Goal: Task Accomplishment & Management: Manage account settings

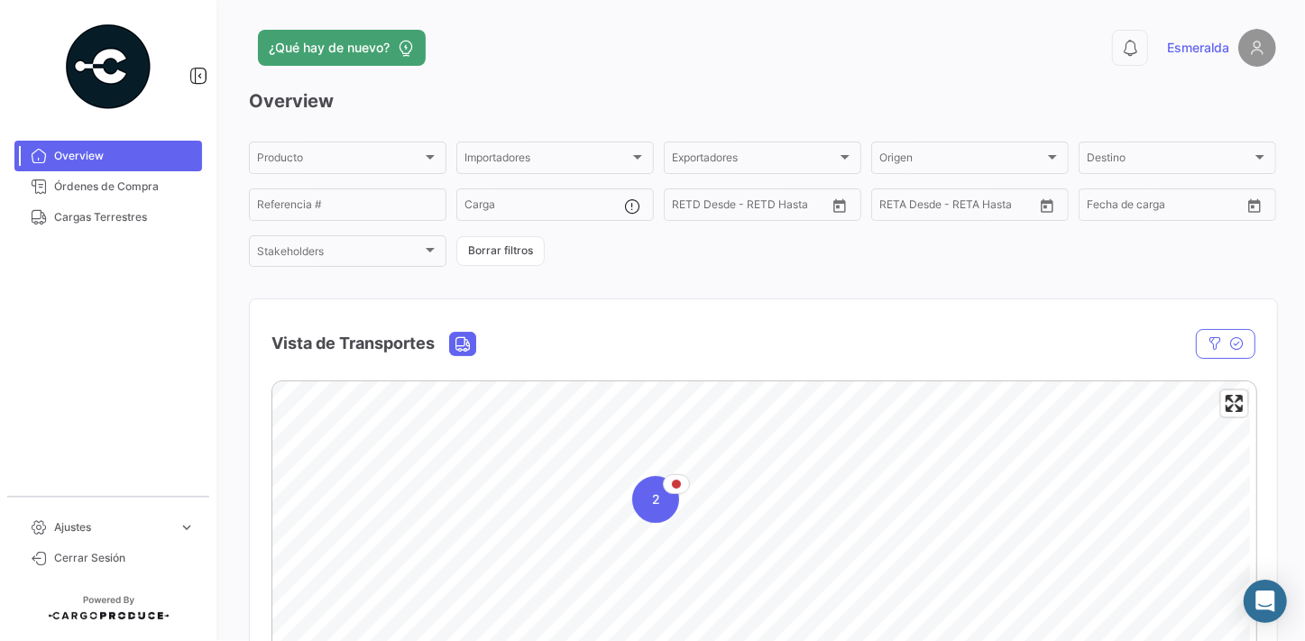
drag, startPoint x: 90, startPoint y: 216, endPoint x: 243, endPoint y: 297, distance: 172.7
click at [90, 216] on span "Cargas Terrestres" at bounding box center [124, 217] width 141 height 16
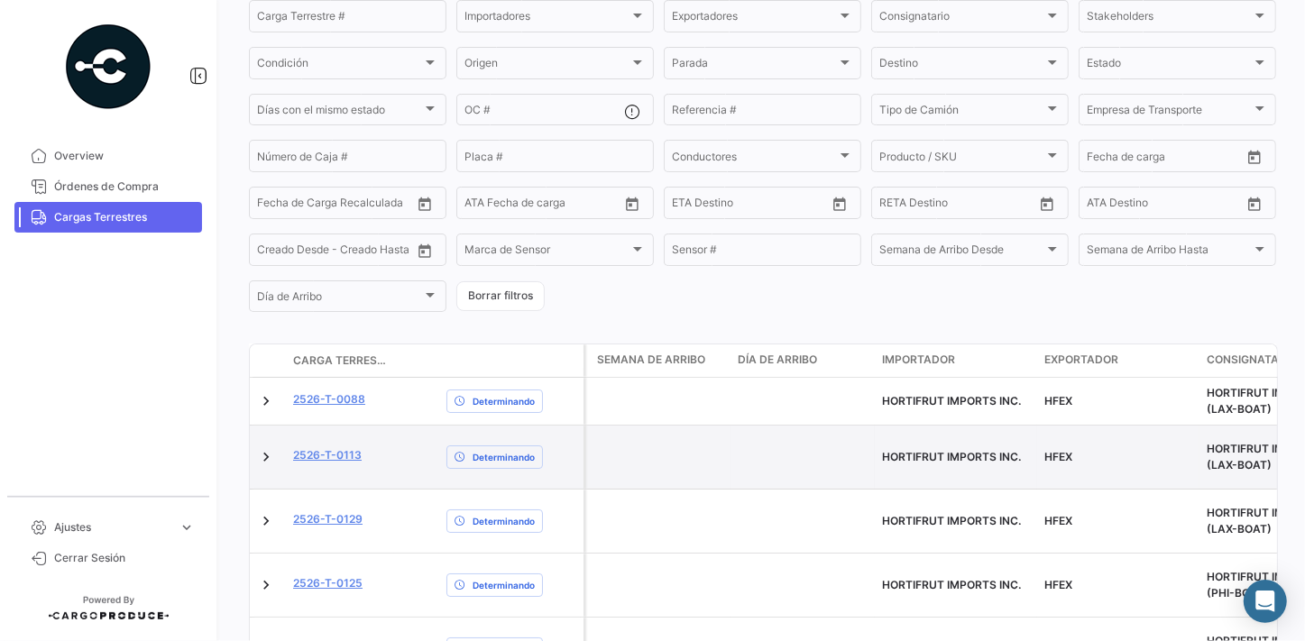
scroll to position [343, 0]
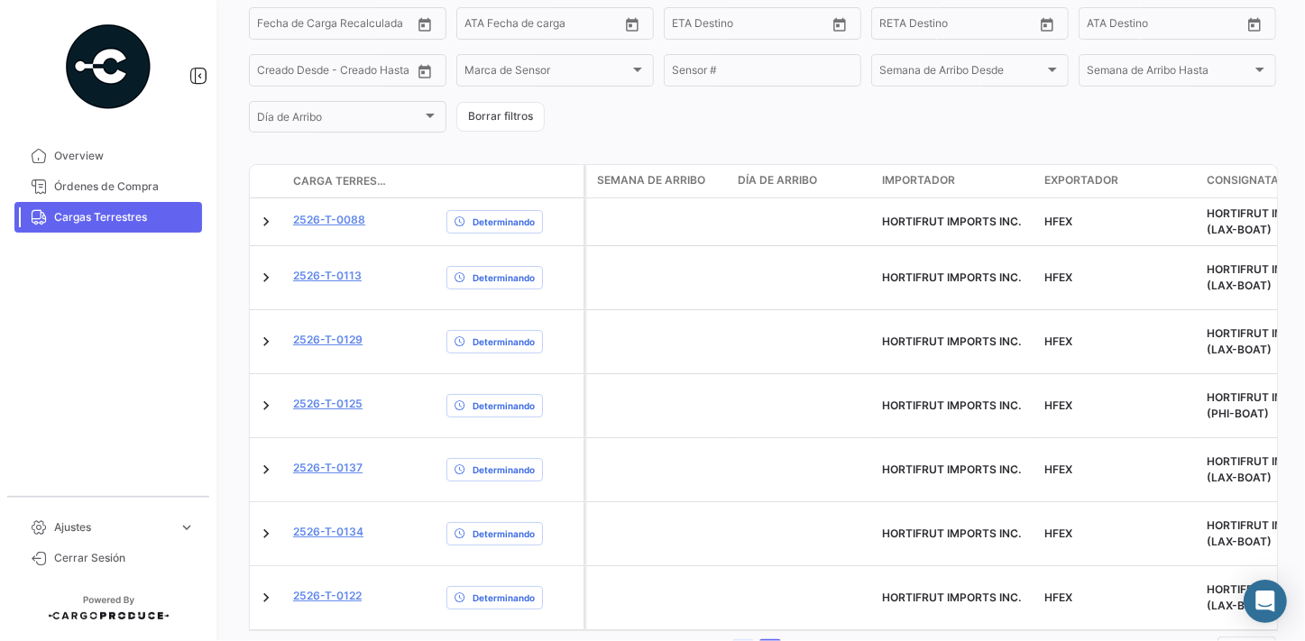
click at [736, 640] on link "1" at bounding box center [743, 650] width 22 height 20
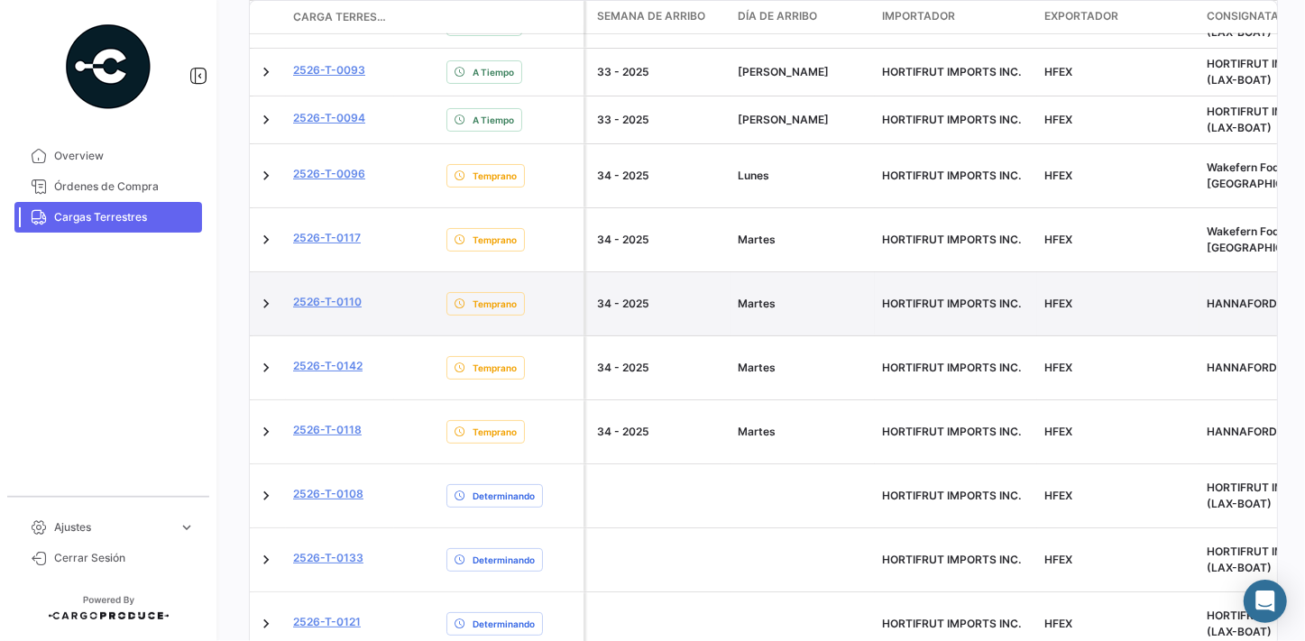
scroll to position [917, 0]
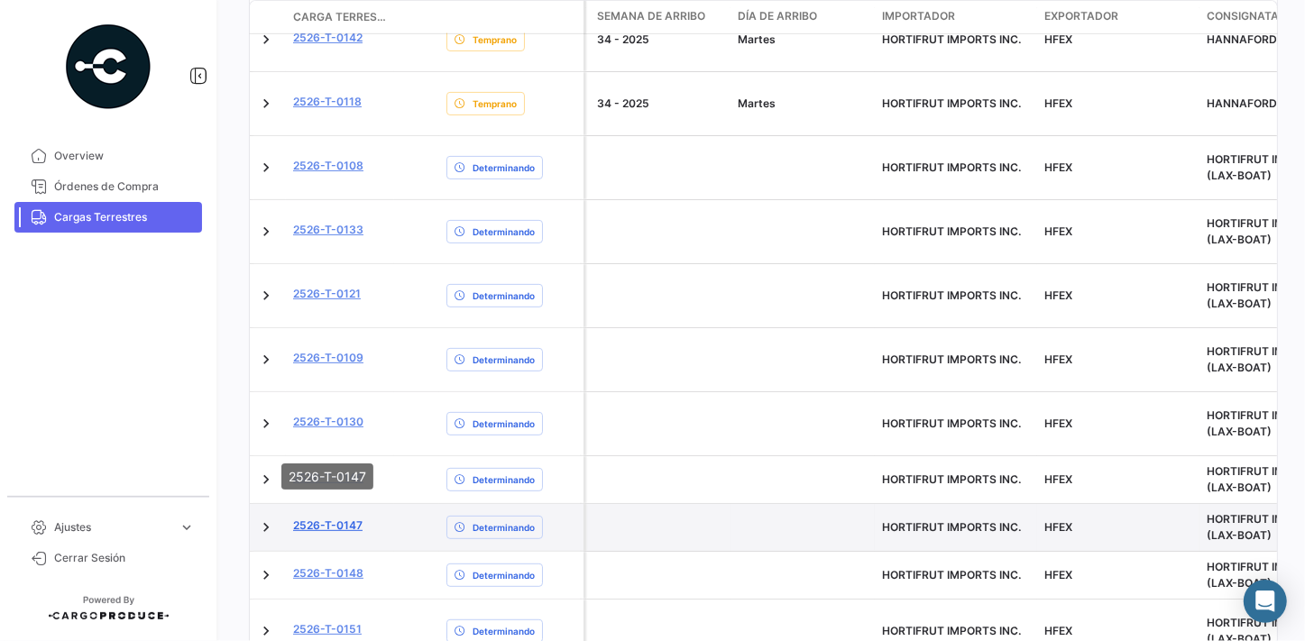
click at [333, 518] on link "2526-T-0147" at bounding box center [327, 526] width 69 height 16
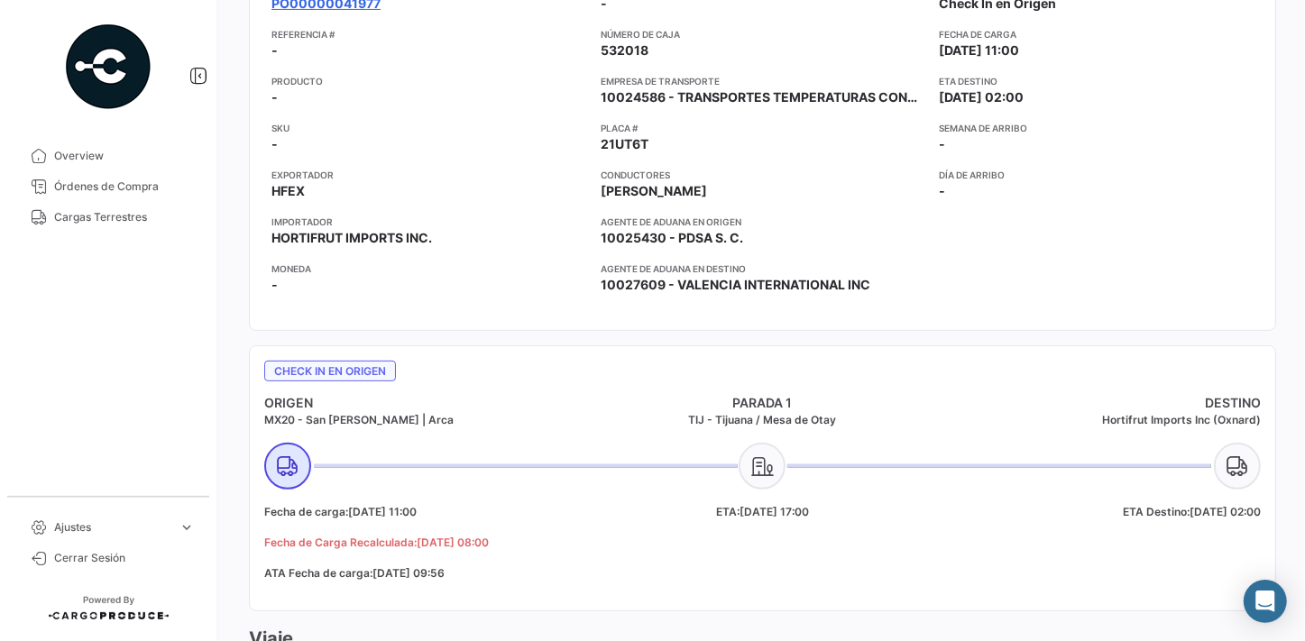
scroll to position [81, 0]
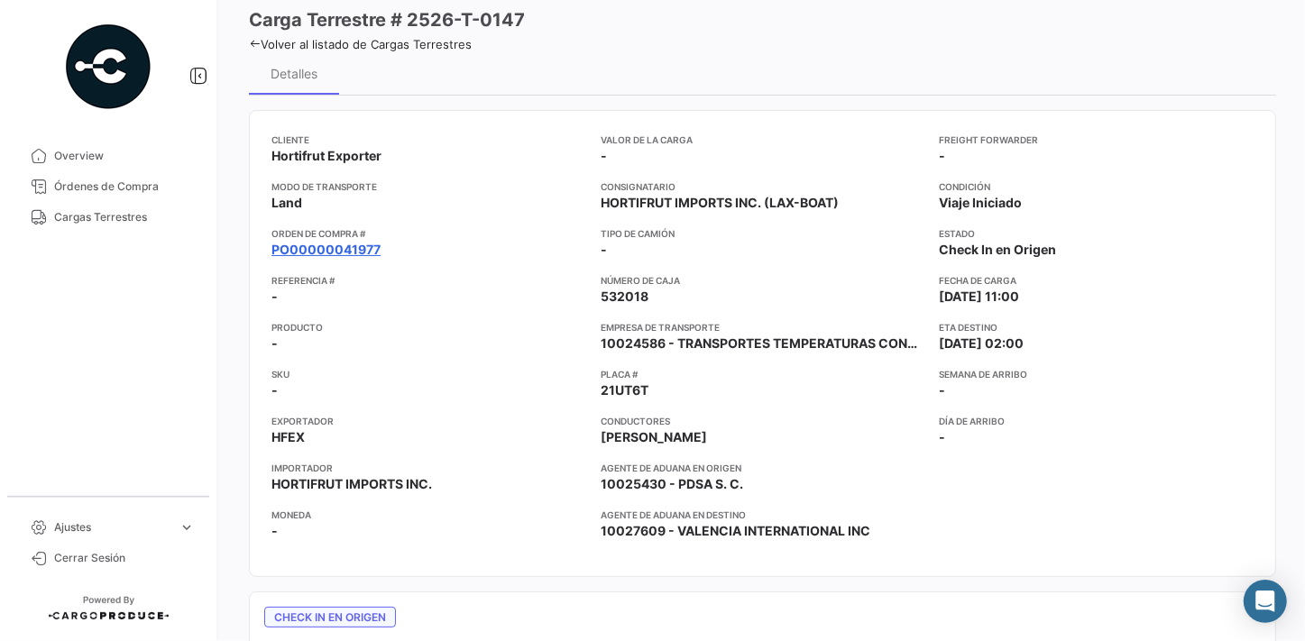
drag, startPoint x: 337, startPoint y: 247, endPoint x: 372, endPoint y: 253, distance: 34.7
click at [337, 246] on link "PO00000041977" at bounding box center [326, 250] width 109 height 18
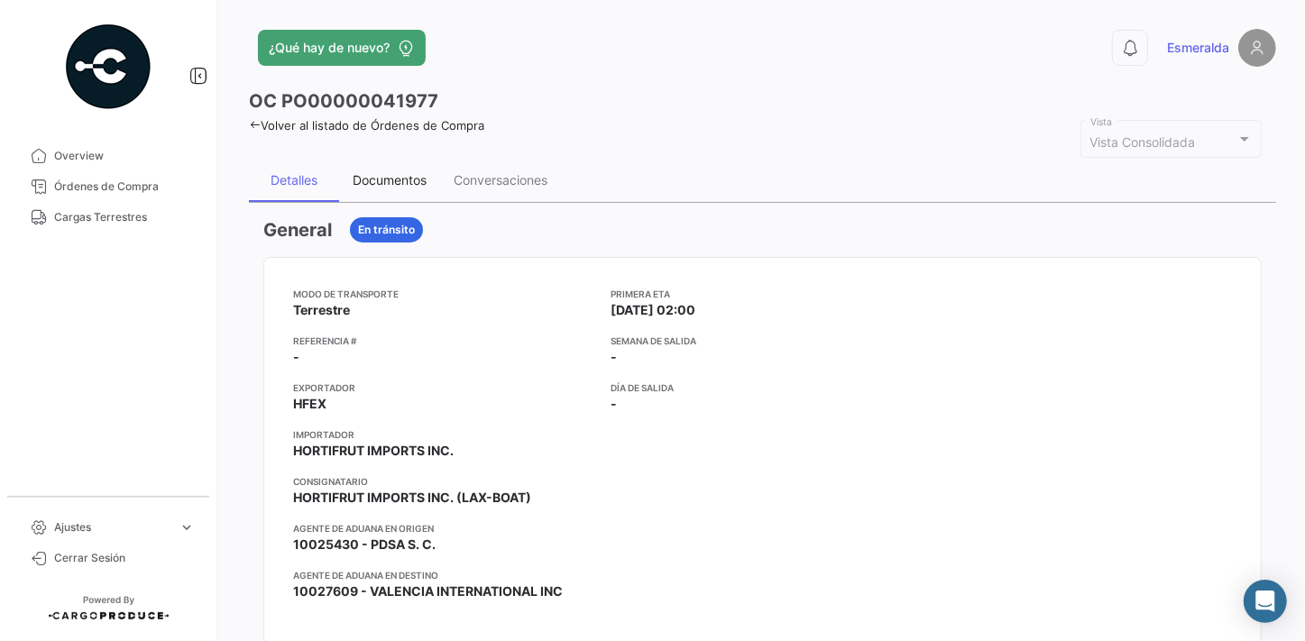
click at [393, 181] on div "Documentos" at bounding box center [390, 179] width 74 height 15
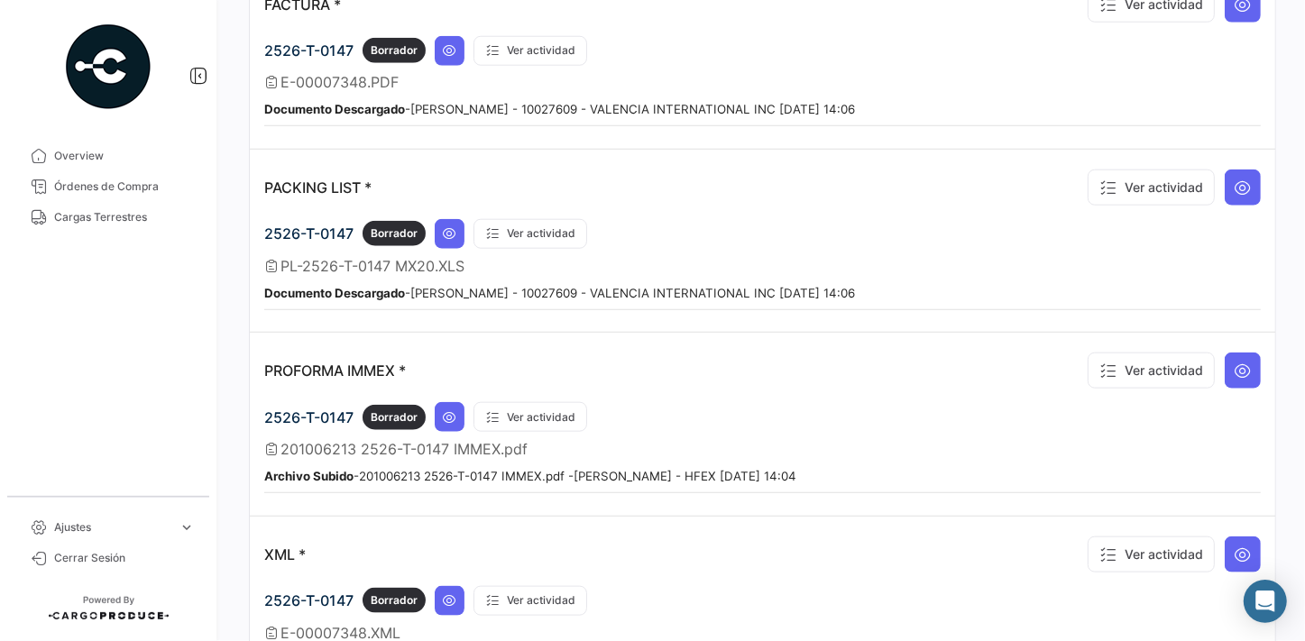
scroll to position [1065, 0]
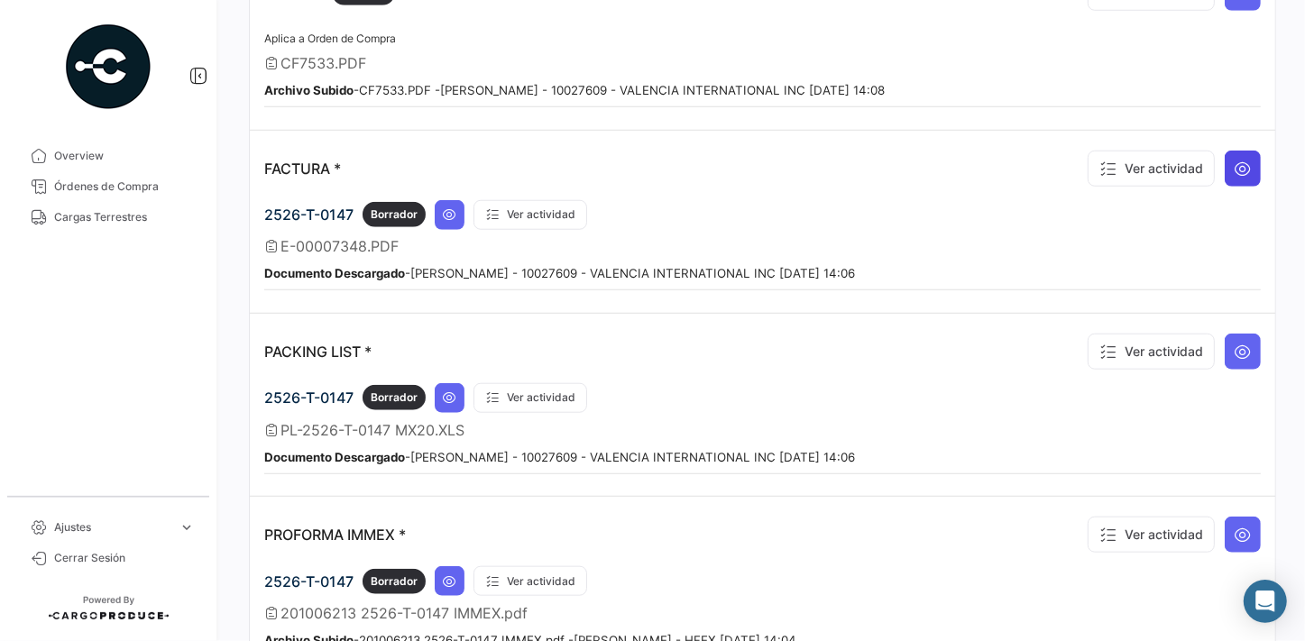
click at [1234, 162] on icon at bounding box center [1243, 169] width 18 height 18
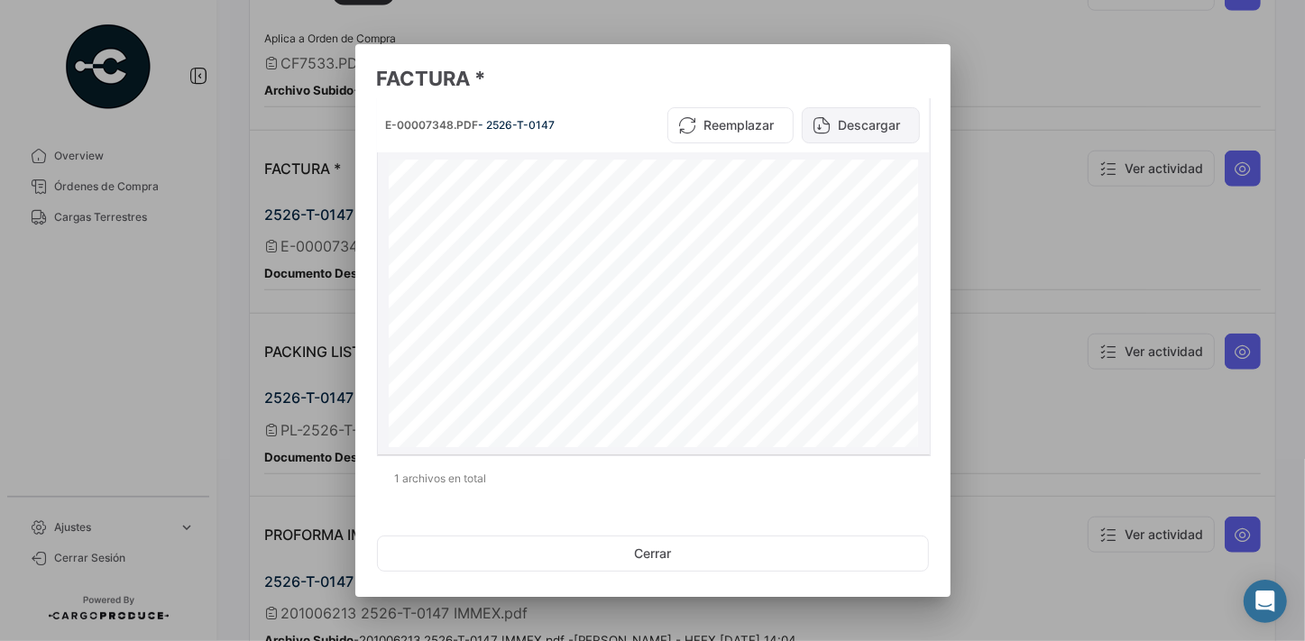
click at [861, 126] on button "Descargar" at bounding box center [861, 125] width 118 height 36
click at [647, 549] on button "Cerrar" at bounding box center [653, 554] width 552 height 36
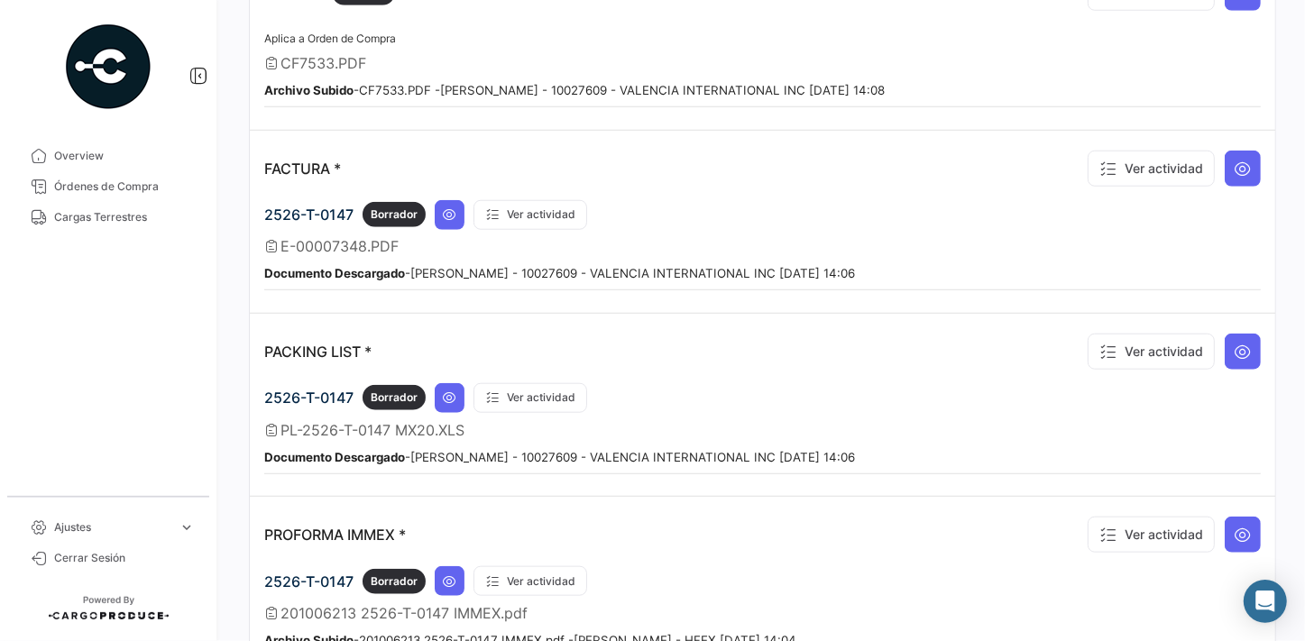
scroll to position [1312, 0]
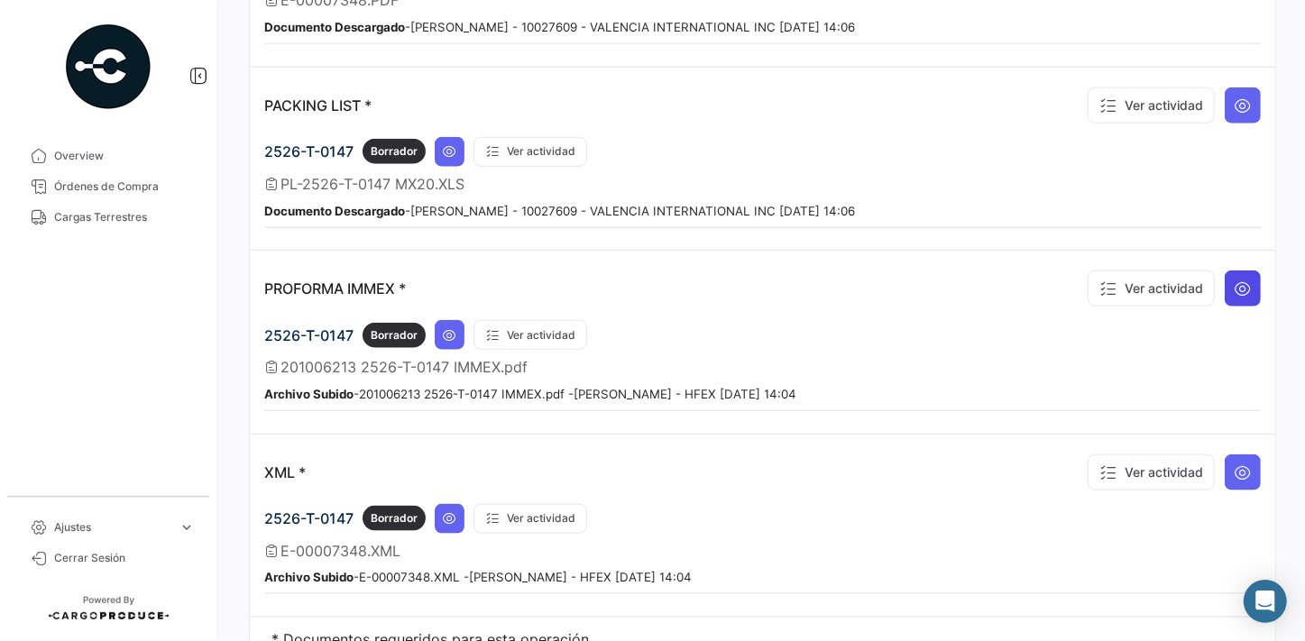
click at [1234, 280] on icon at bounding box center [1243, 289] width 18 height 18
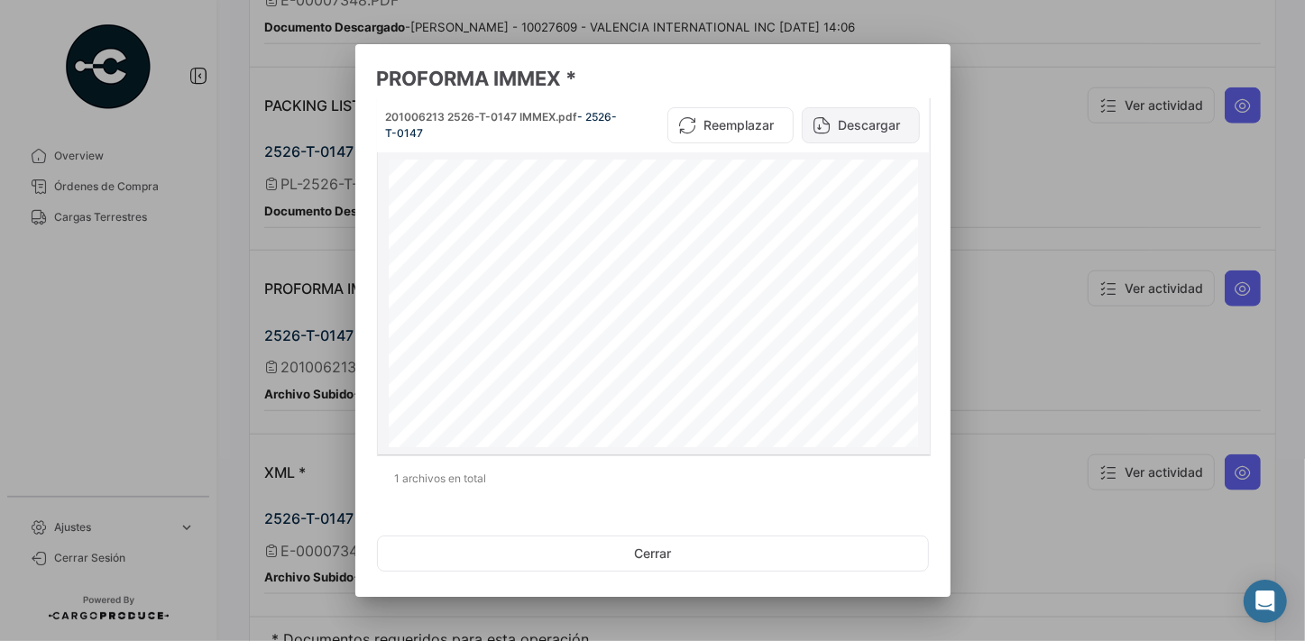
click at [865, 128] on button "Descargar" at bounding box center [861, 125] width 118 height 36
click at [631, 553] on button "Cerrar" at bounding box center [653, 554] width 552 height 36
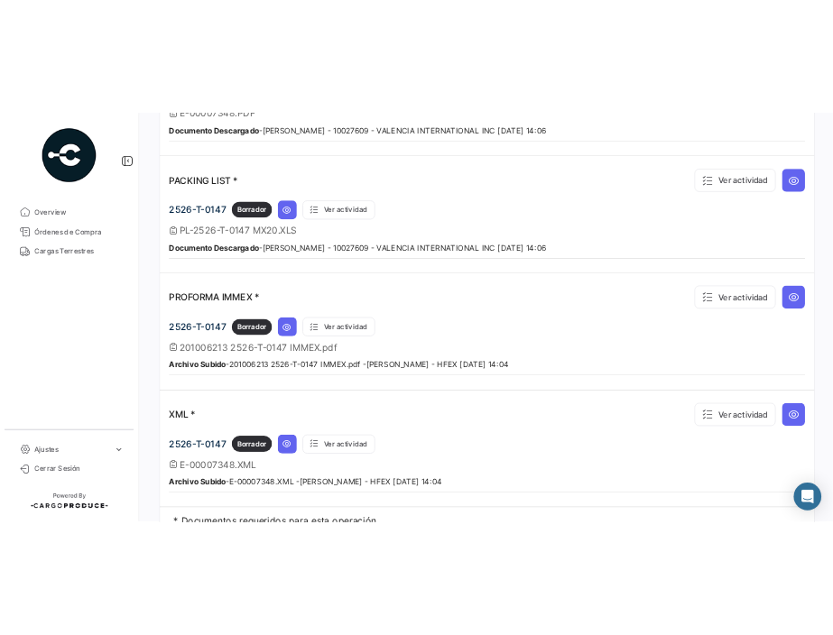
scroll to position [1374, 0]
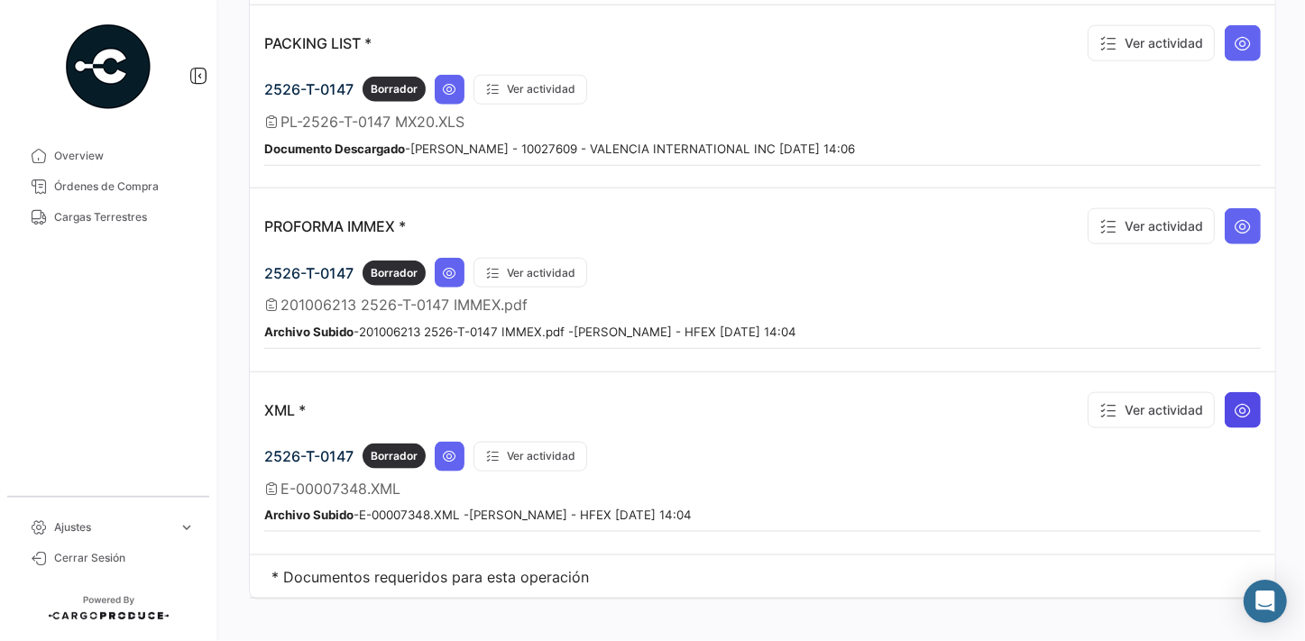
click at [1235, 401] on icon at bounding box center [1243, 410] width 18 height 18
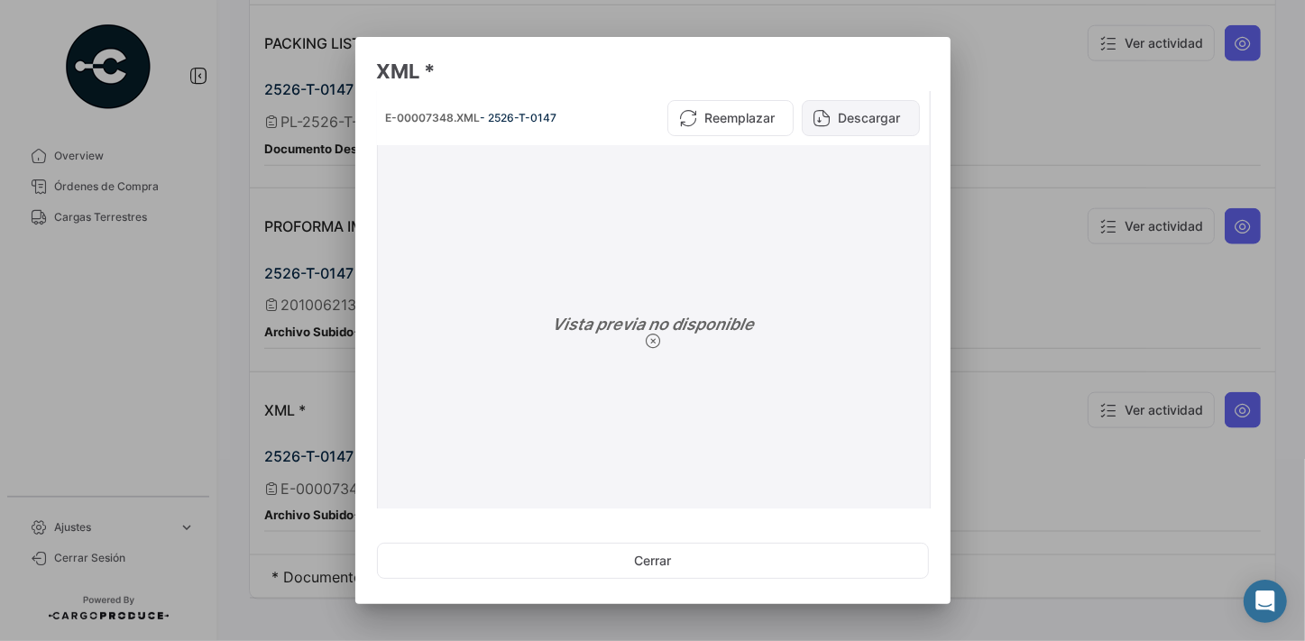
click at [861, 122] on button "Descargar" at bounding box center [861, 118] width 118 height 36
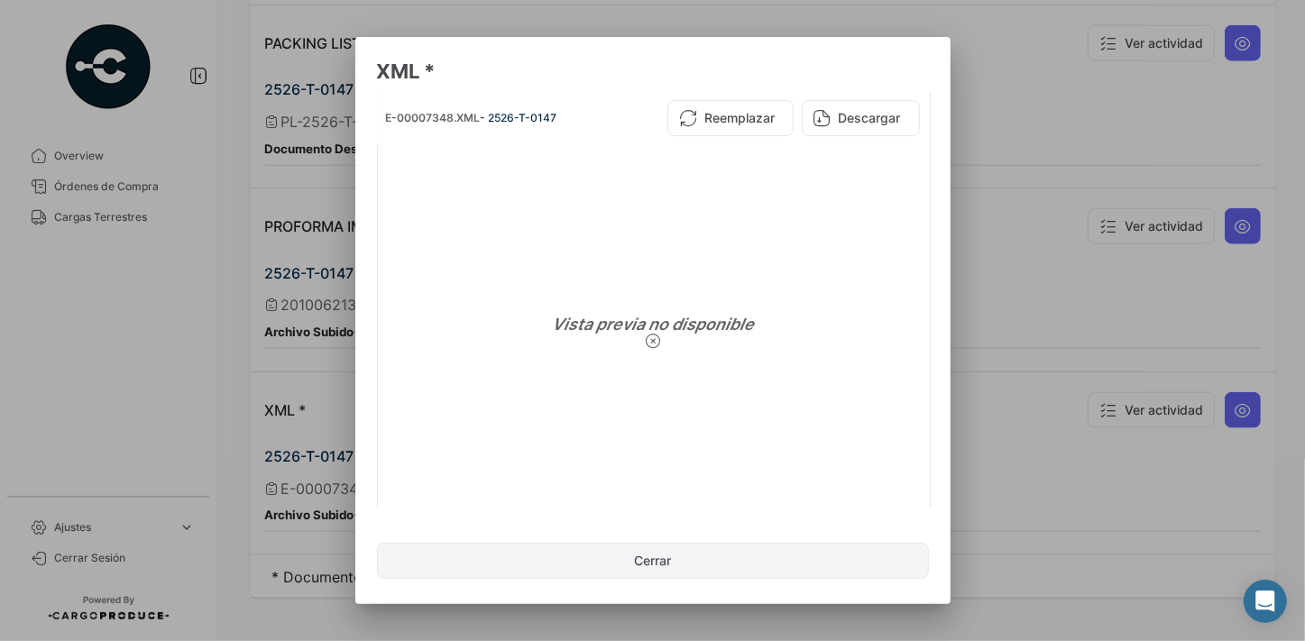
click at [666, 569] on button "Cerrar" at bounding box center [653, 561] width 552 height 36
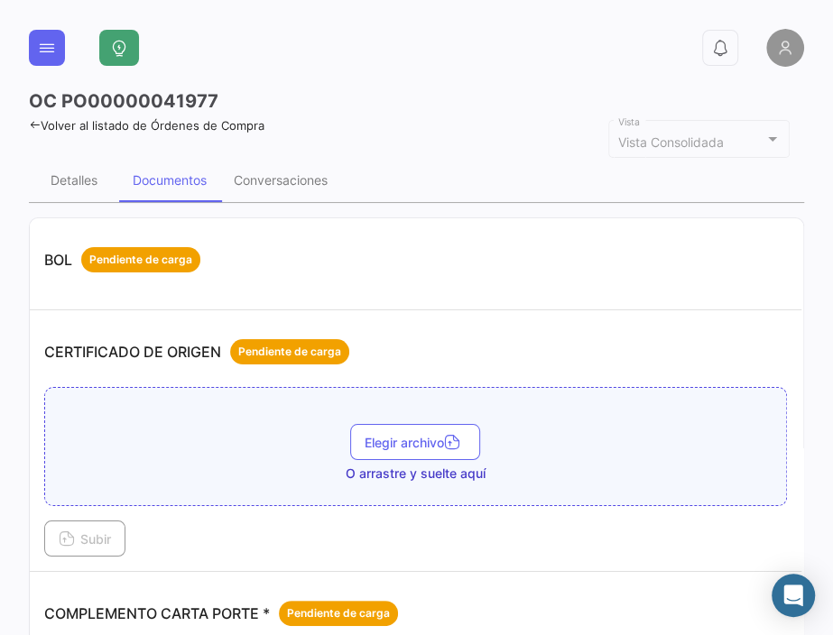
scroll to position [0, 0]
click at [63, 178] on div "Detalles" at bounding box center [74, 179] width 47 height 15
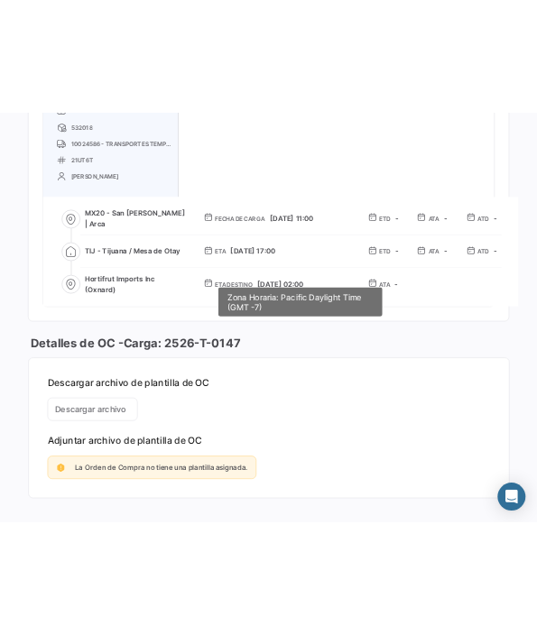
scroll to position [1147, 0]
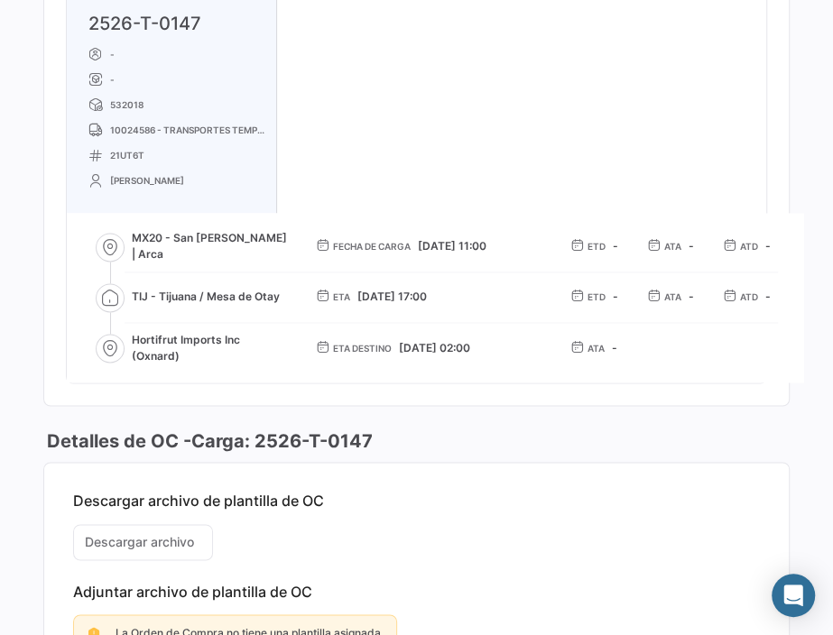
click at [488, 84] on div "2526-T-0147 - - 532018 10024586 - TRANSPORTES TEMPERATURAS CONTROLADAS SA DE CV…" at bounding box center [416, 184] width 699 height 397
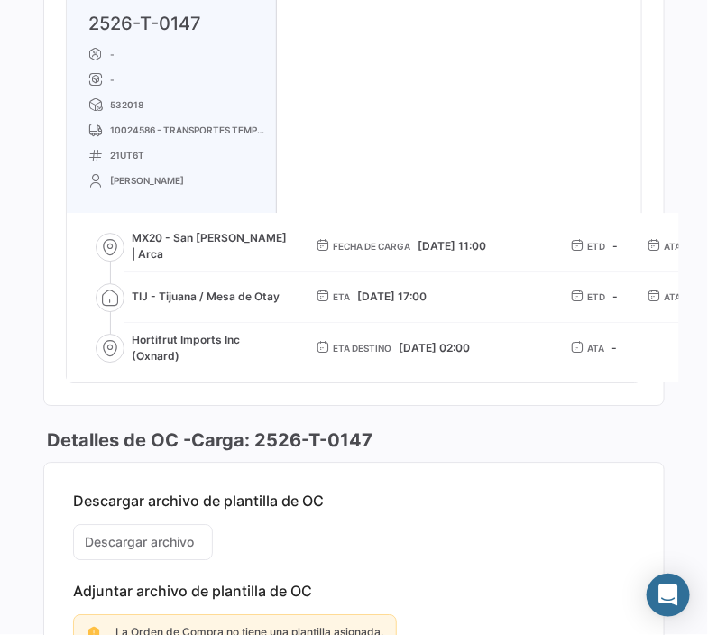
click at [530, 61] on div "2526-T-0147 - - 532018 10024586 - TRANSPORTES TEMPERATURAS CONTROLADAS SA DE CV…" at bounding box center [354, 184] width 575 height 397
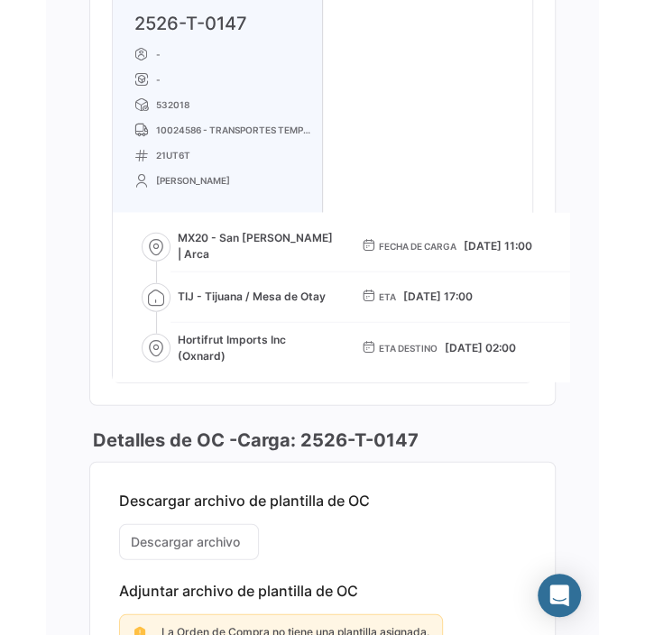
scroll to position [848, 0]
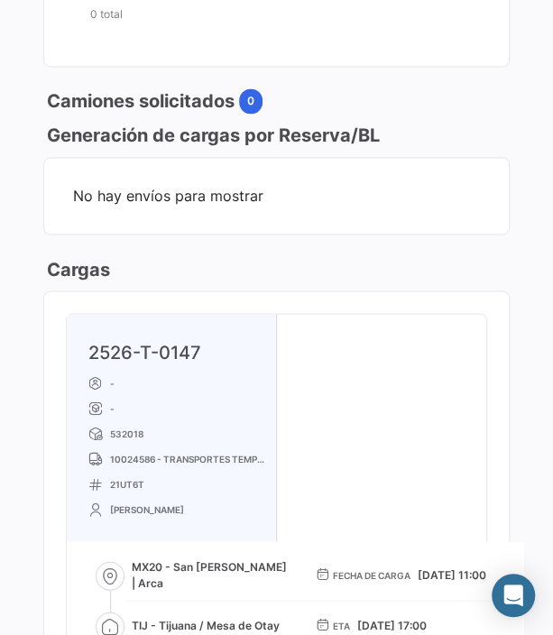
click at [520, 180] on div "0 OC PO00000041977 Volver al listado de Órdenes de Compra Vista Consolidada Vis…" at bounding box center [276, 317] width 553 height 635
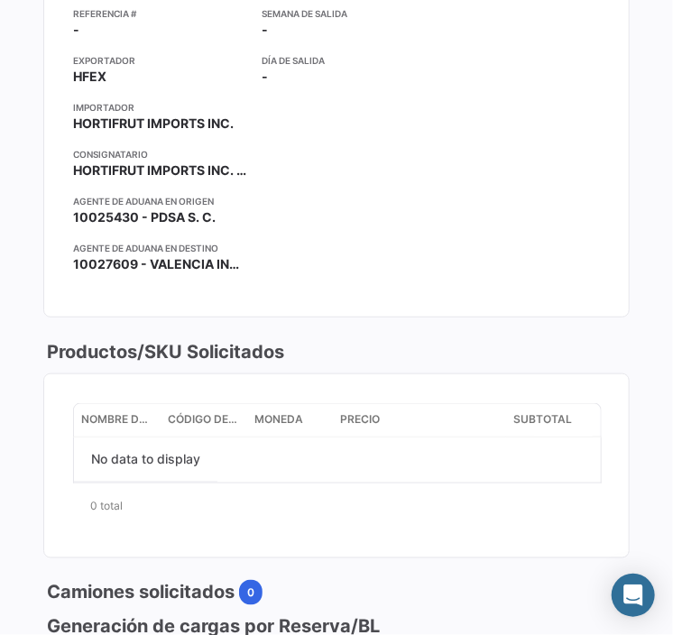
scroll to position [0, 0]
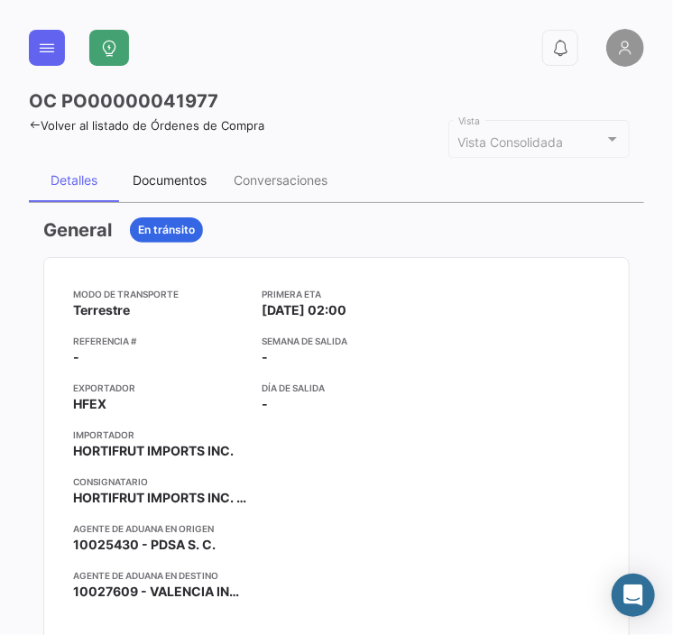
click at [181, 180] on div "Documentos" at bounding box center [170, 179] width 74 height 15
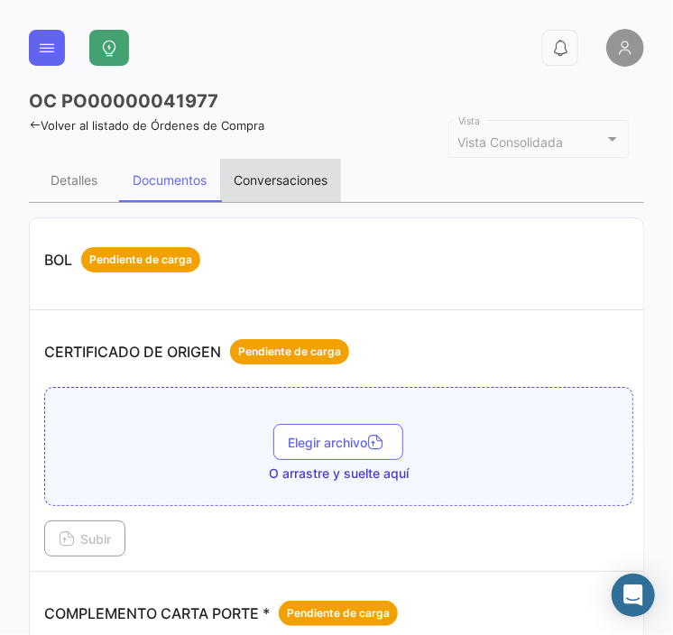
click at [270, 178] on div "Conversaciones" at bounding box center [281, 179] width 94 height 15
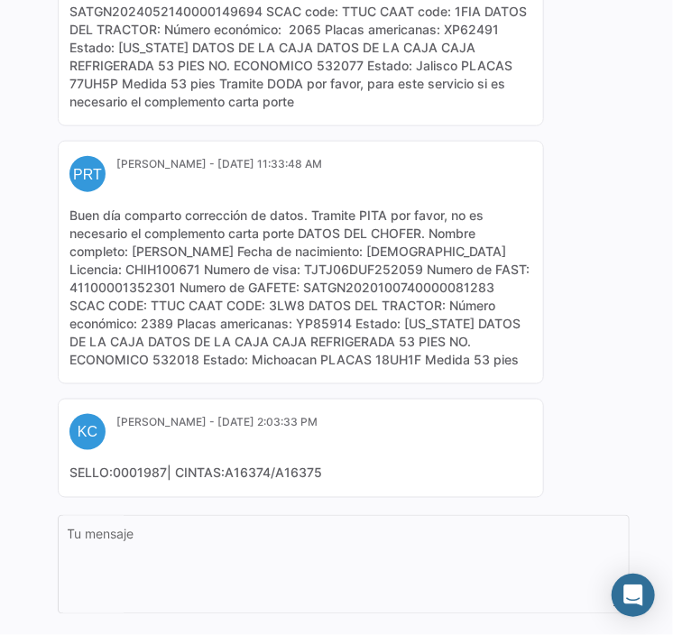
scroll to position [574, 0]
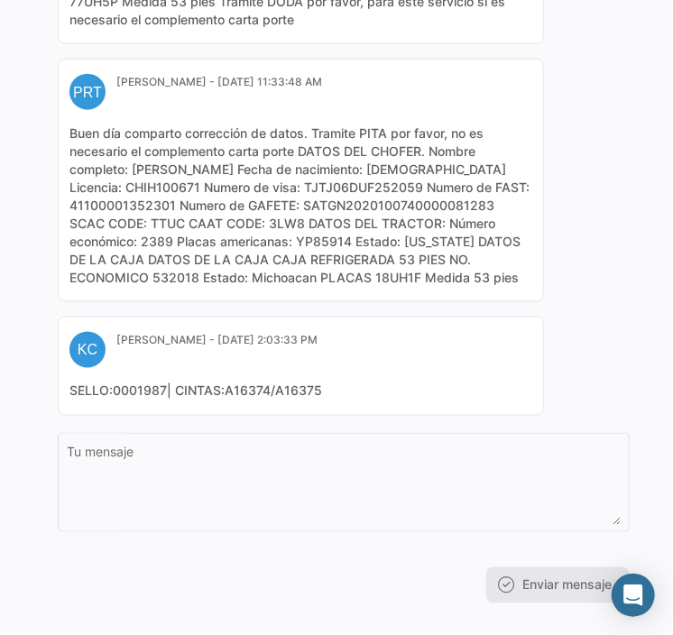
click at [624, 199] on div "Unirse a la conversación [PERSON_NAME] - [DATE] 9:23:00 AM OC Creada PRT [PERSO…" at bounding box center [336, 123] width 615 height 989
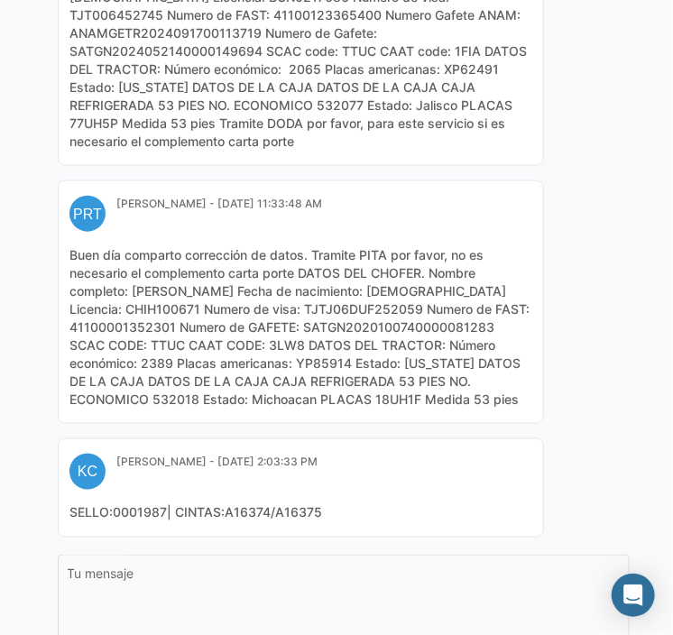
scroll to position [534, 0]
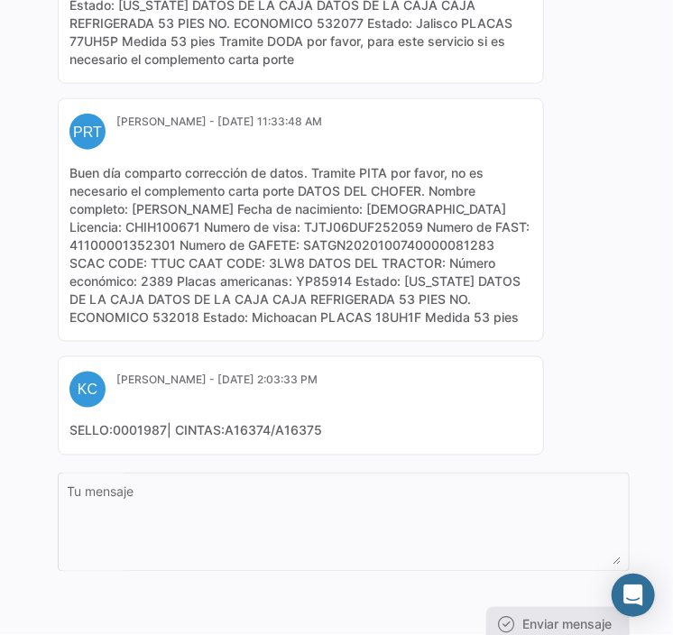
click at [614, 168] on div "[PERSON_NAME] - [DATE] 9:23:00 AM OC Creada PRT [PERSON_NAME] - [DATE] 8:23:13 …" at bounding box center [344, 89] width 572 height 732
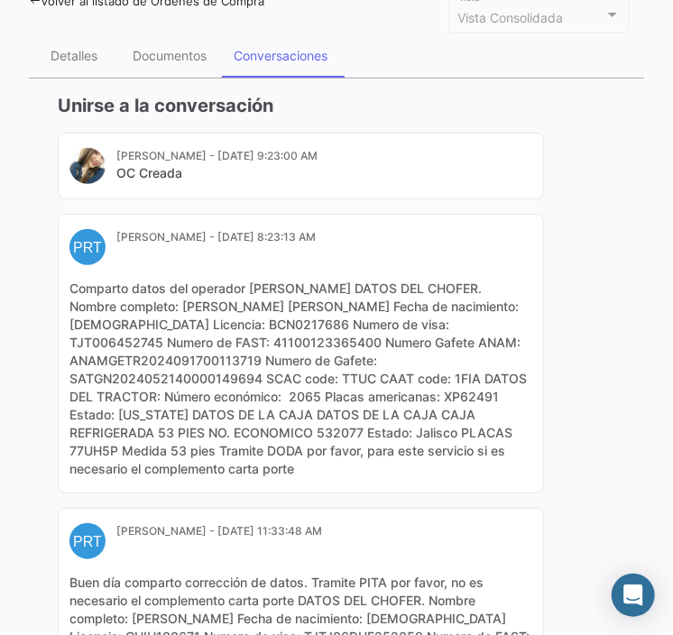
scroll to position [0, 0]
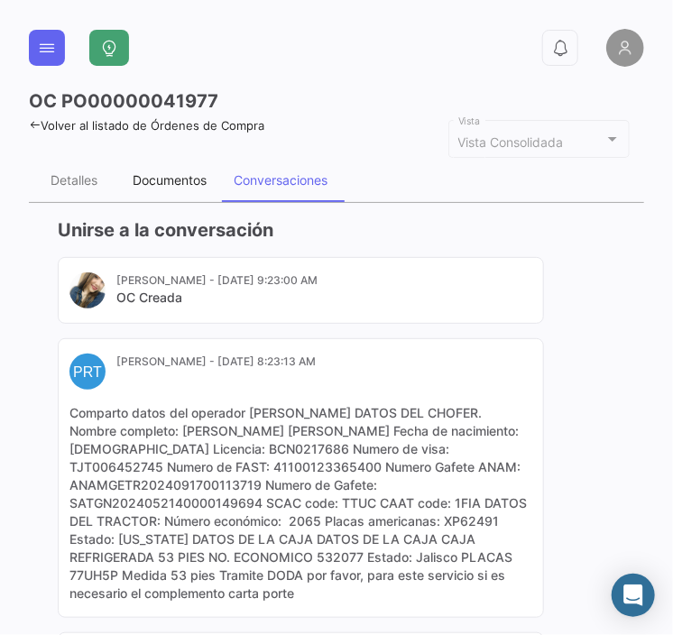
click at [161, 176] on div "Documentos" at bounding box center [170, 179] width 74 height 15
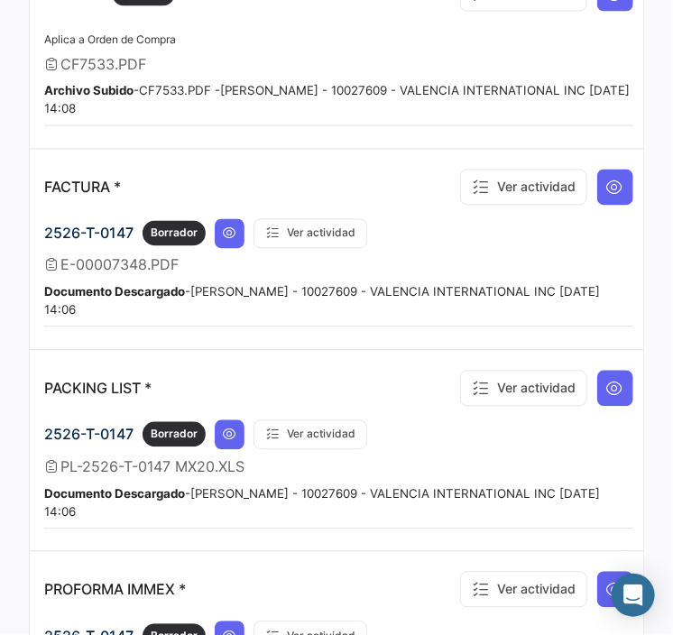
scroll to position [902, 0]
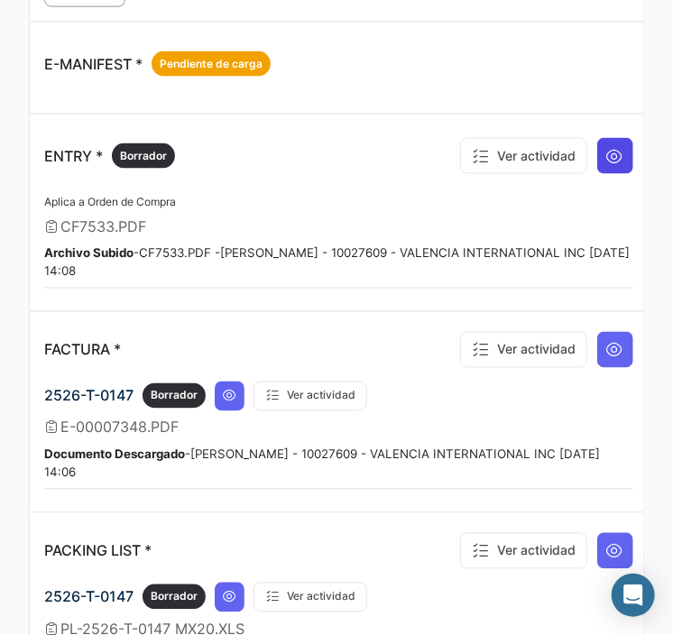
click at [606, 153] on icon at bounding box center [615, 156] width 18 height 18
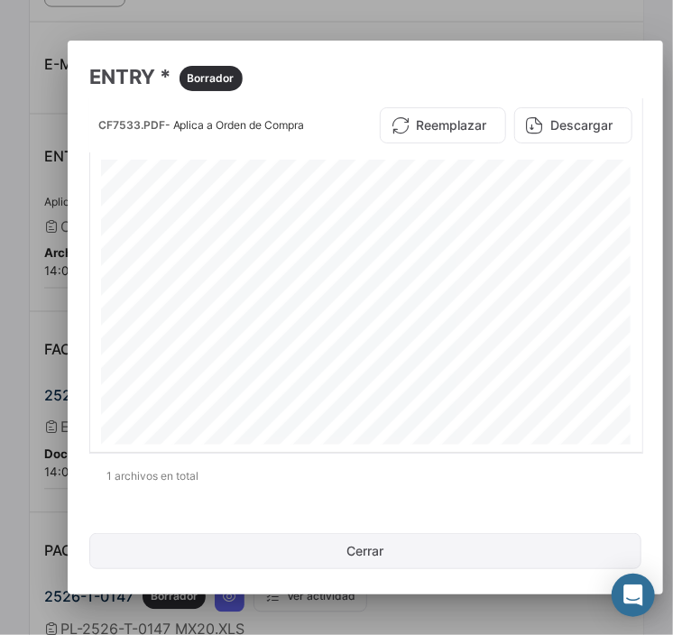
click at [366, 562] on button "Cerrar" at bounding box center [365, 551] width 552 height 36
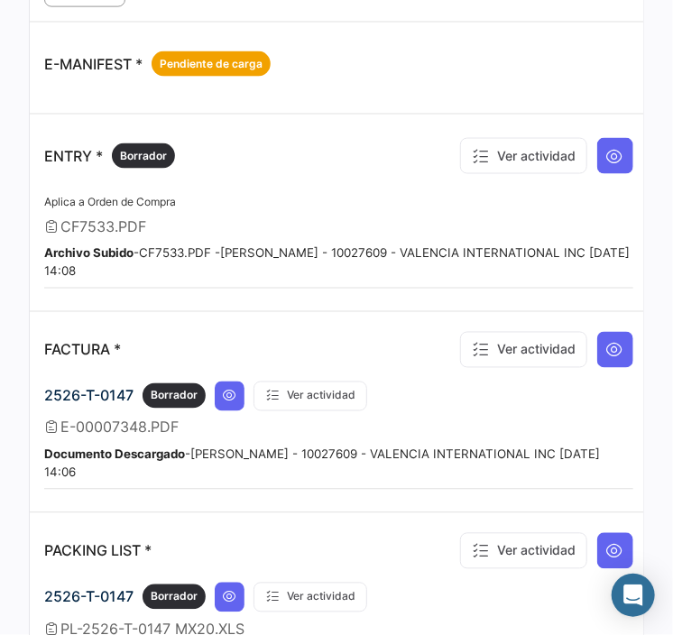
click at [409, 63] on div "E-MANIFEST * Pendiente de carga" at bounding box center [338, 64] width 589 height 54
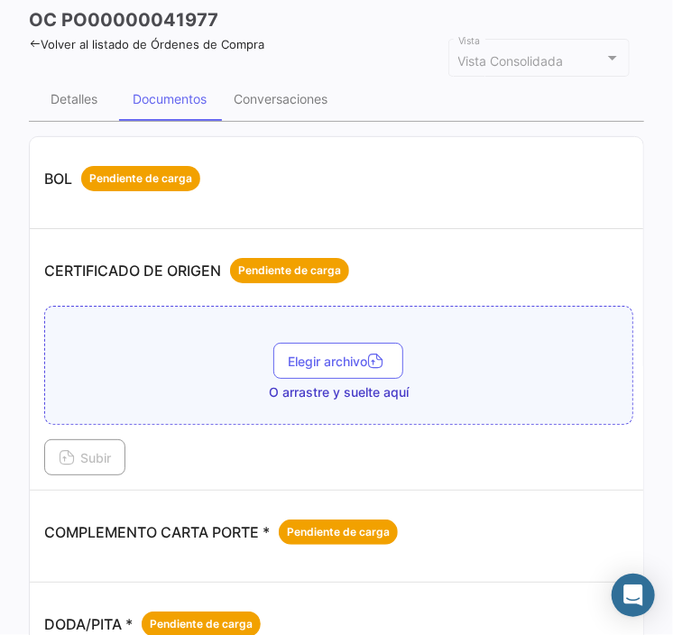
scroll to position [0, 0]
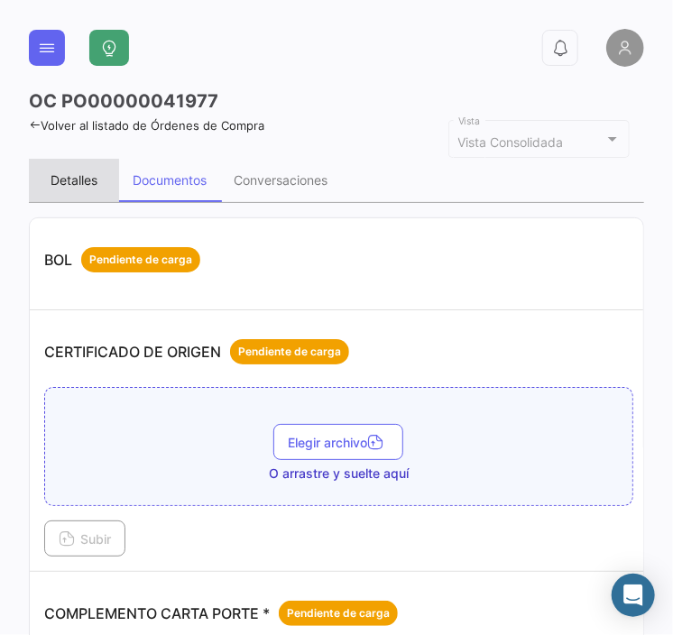
click at [75, 180] on div "Detalles" at bounding box center [74, 179] width 47 height 15
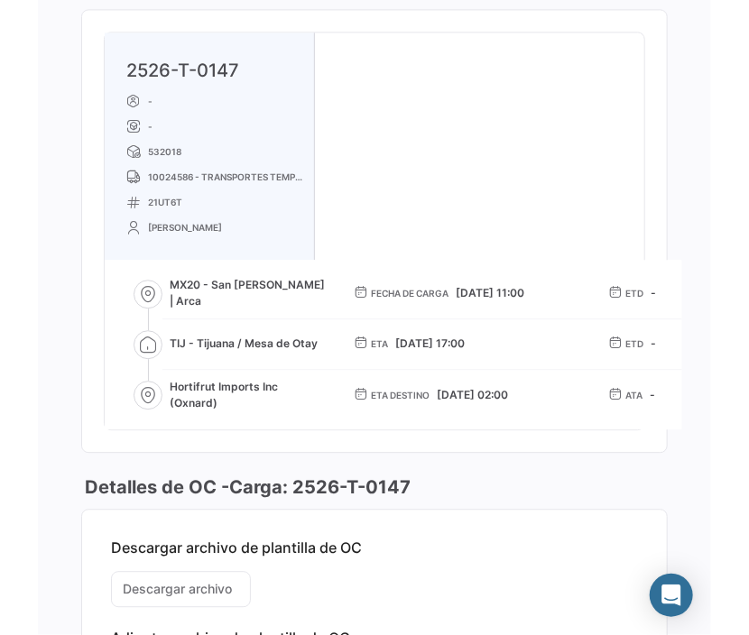
scroll to position [1115, 0]
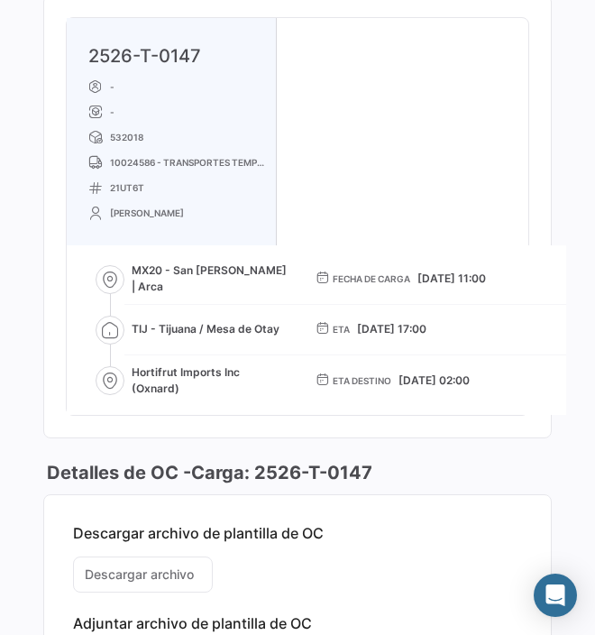
click at [499, 117] on div "2526-T-0147 - - 532018 10024586 - TRANSPORTES TEMPERATURAS CONTROLADAS SA DE CV…" at bounding box center [298, 216] width 462 height 397
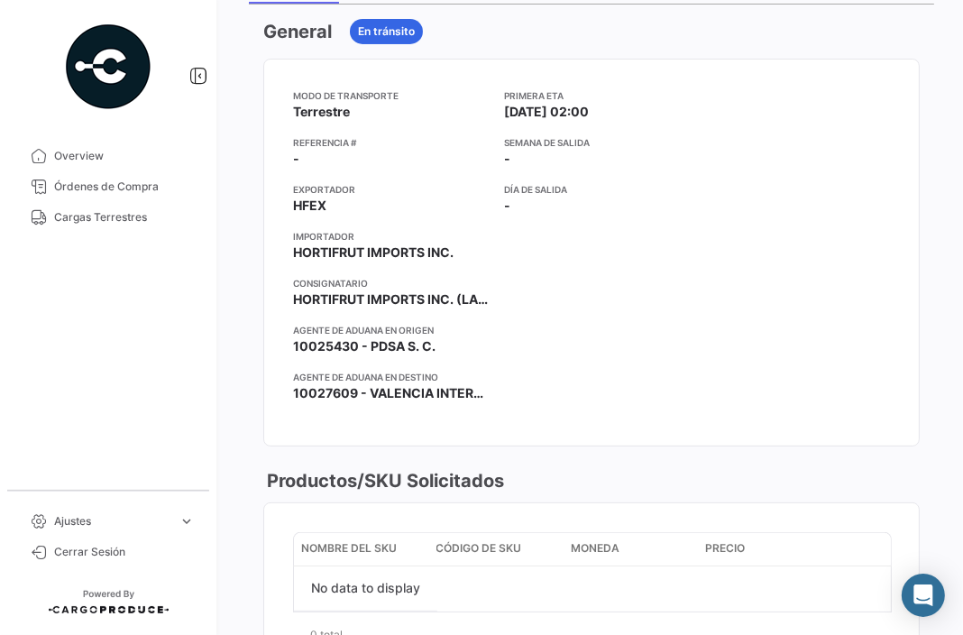
scroll to position [0, 0]
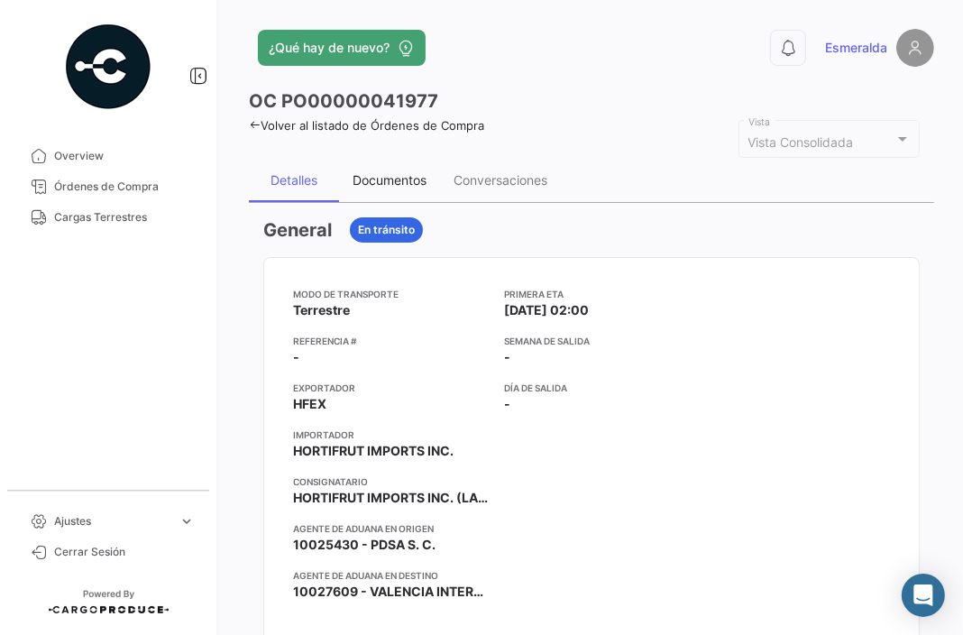
click at [384, 180] on div "Documentos" at bounding box center [390, 179] width 74 height 15
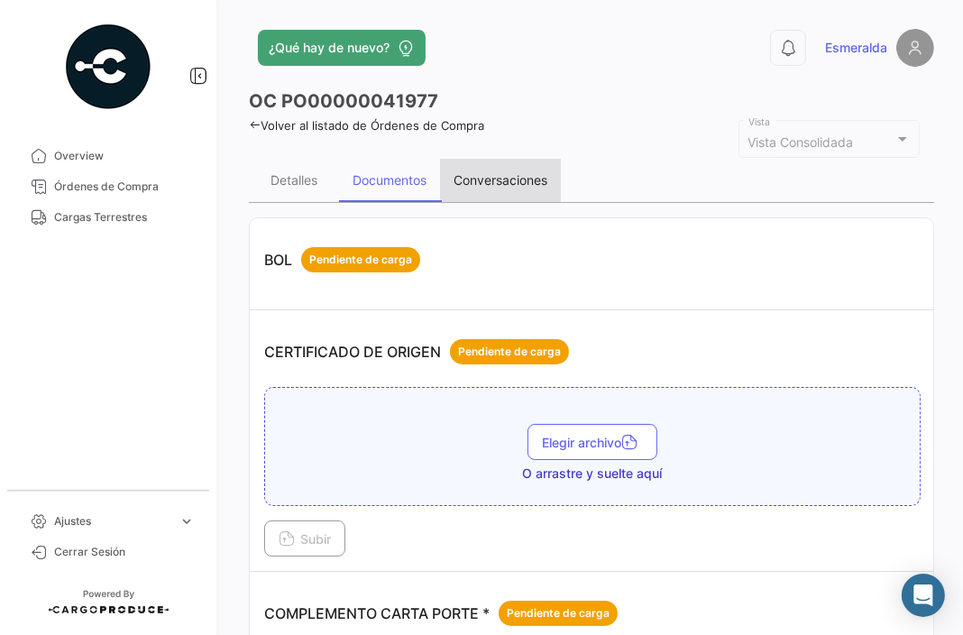
click at [511, 180] on div "Conversaciones" at bounding box center [501, 179] width 94 height 15
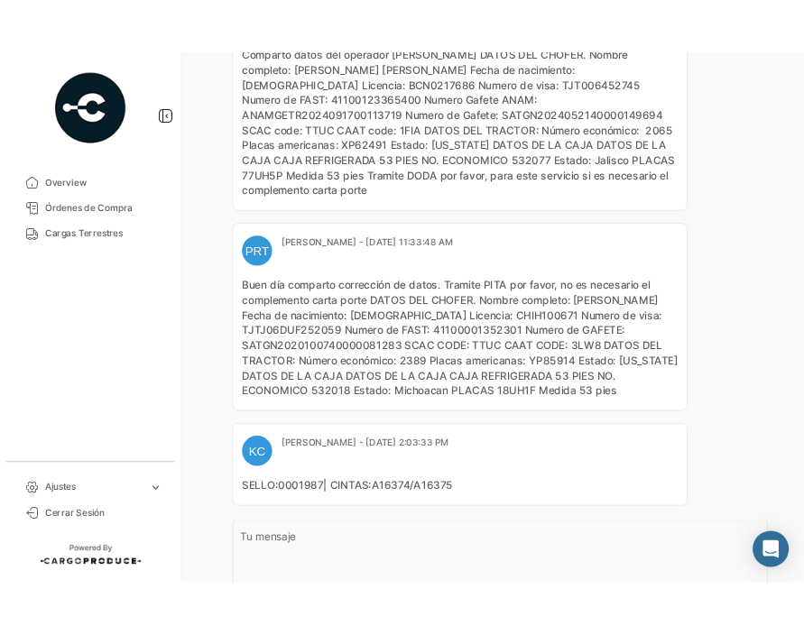
scroll to position [544, 0]
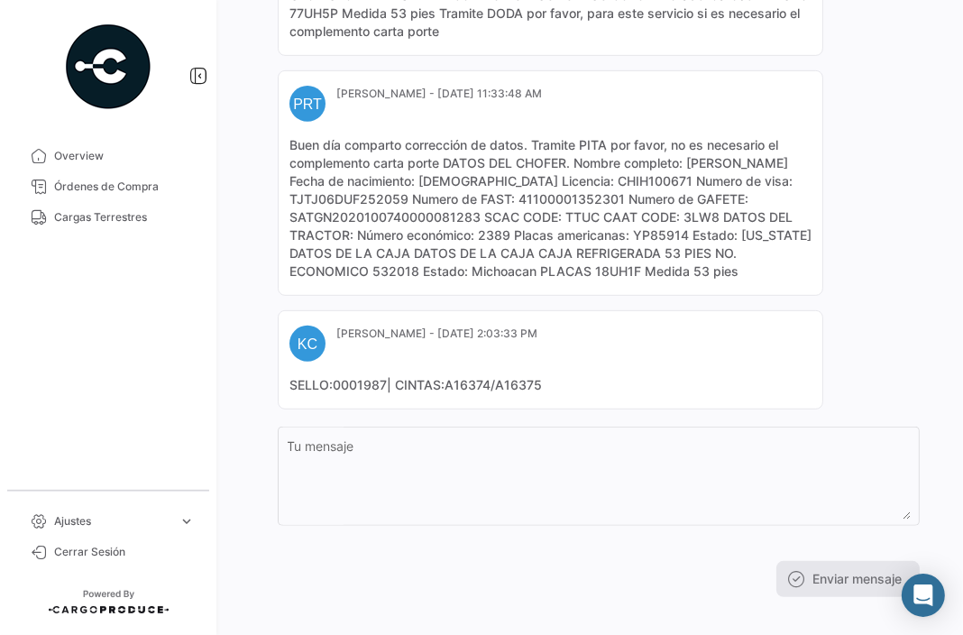
drag, startPoint x: 472, startPoint y: 250, endPoint x: 430, endPoint y: 258, distance: 42.3
click at [430, 258] on mat-card-content "Buen día comparto corrección de datos. Tramite PITA por favor, no es necesario …" at bounding box center [551, 208] width 522 height 144
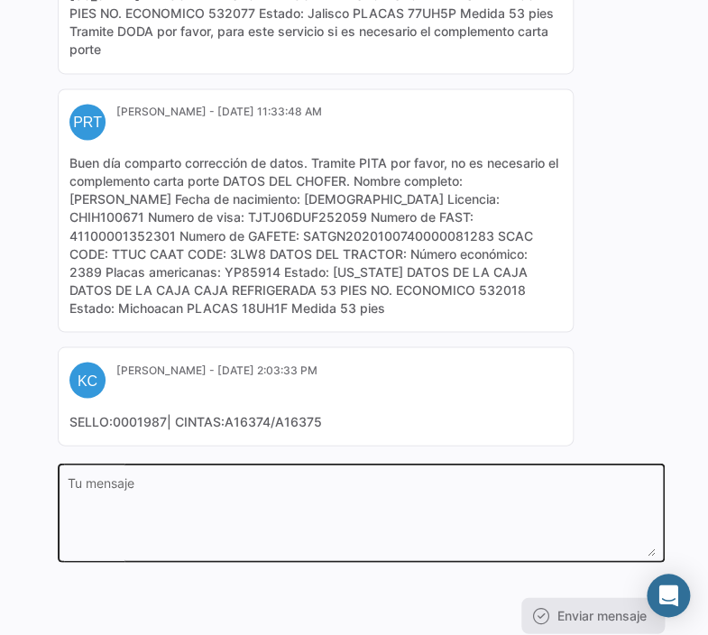
click at [259, 481] on textarea "Tu mensaje" at bounding box center [362, 515] width 588 height 79
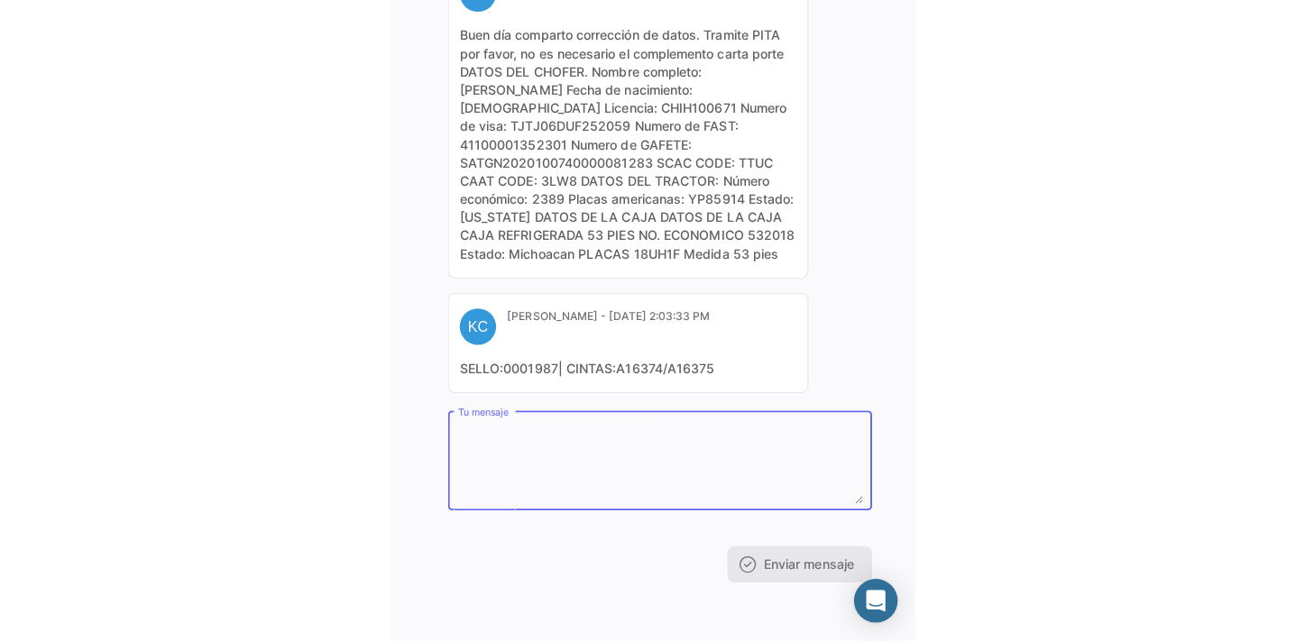
scroll to position [688, 0]
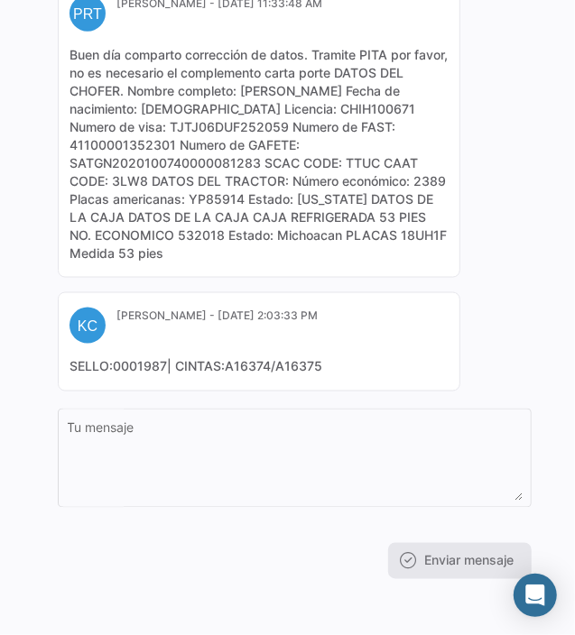
drag, startPoint x: 148, startPoint y: 177, endPoint x: 102, endPoint y: 172, distance: 46.2
click at [102, 172] on mat-card-content "Buen día comparto corrección de datos. Tramite PITA por favor, no es necesario …" at bounding box center [258, 154] width 379 height 216
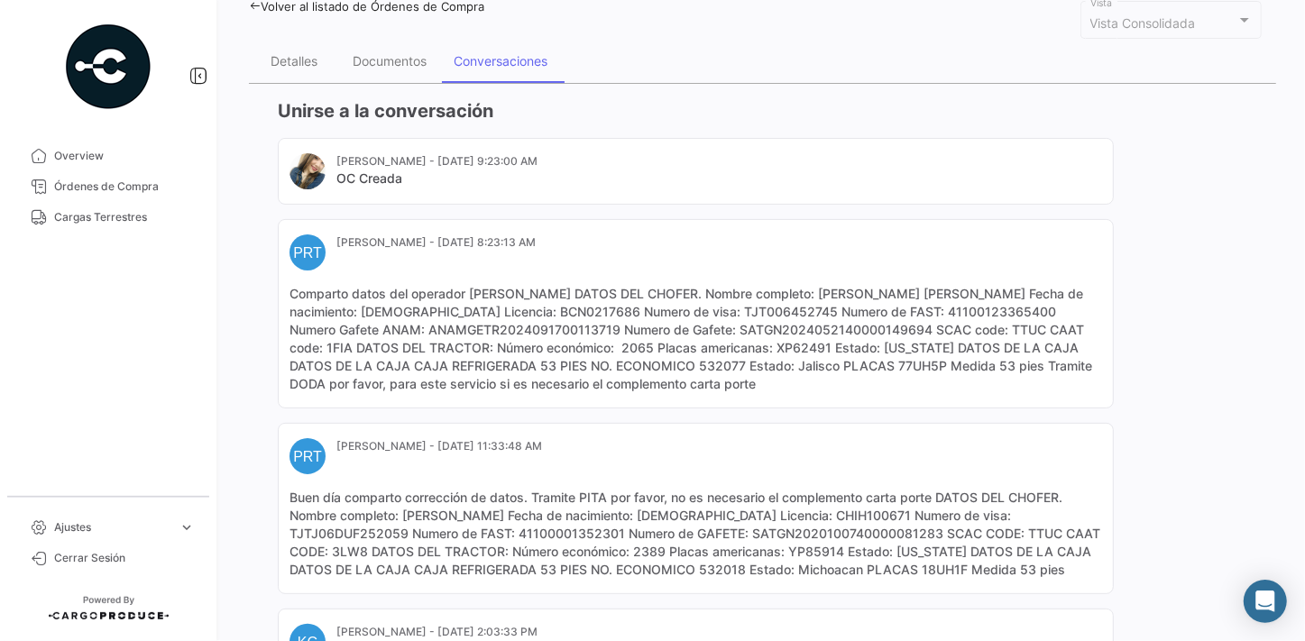
scroll to position [0, 0]
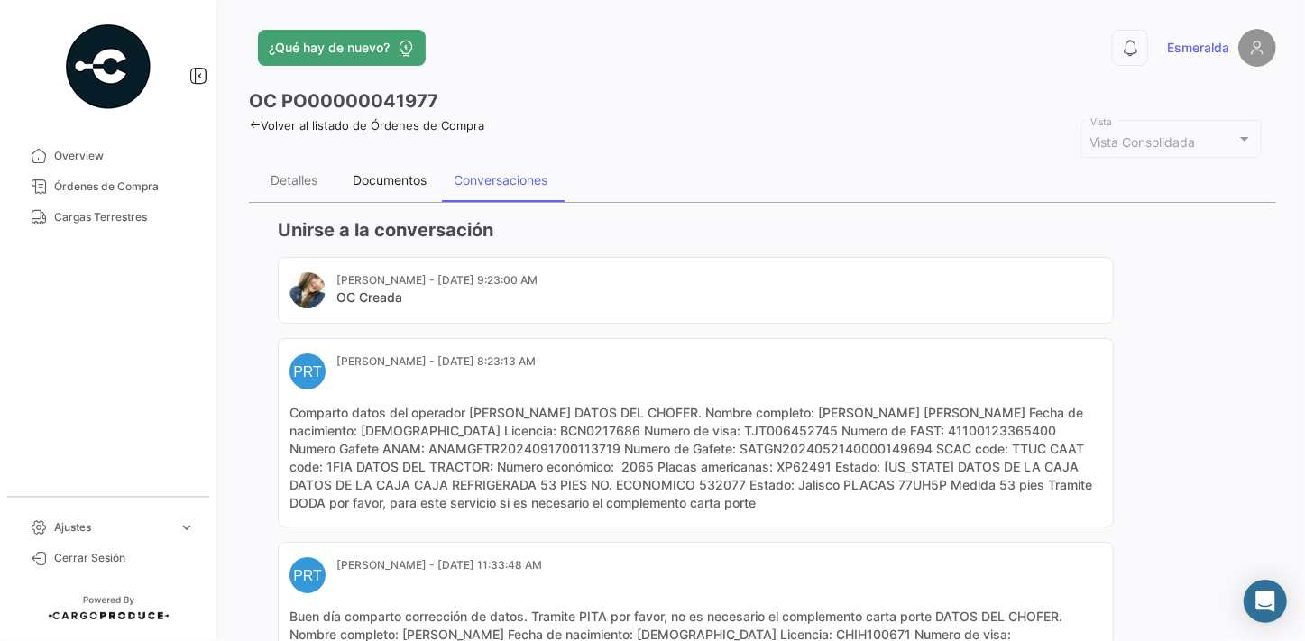
click at [373, 172] on div "Documentos" at bounding box center [390, 179] width 74 height 15
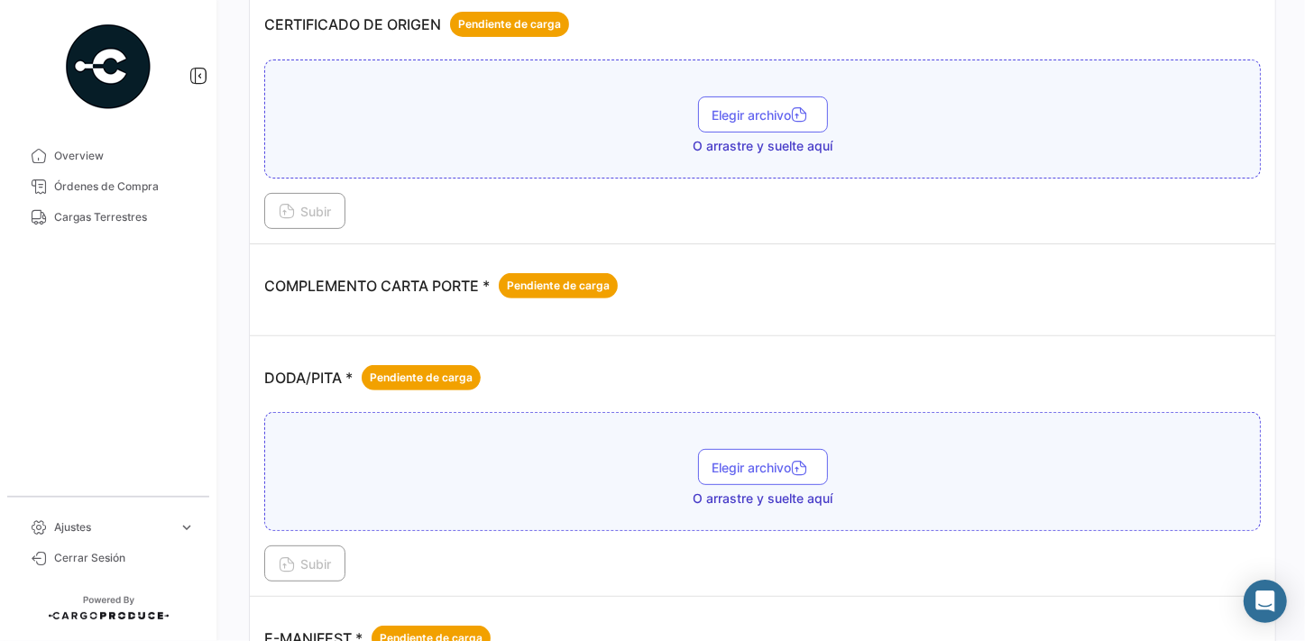
scroll to position [492, 0]
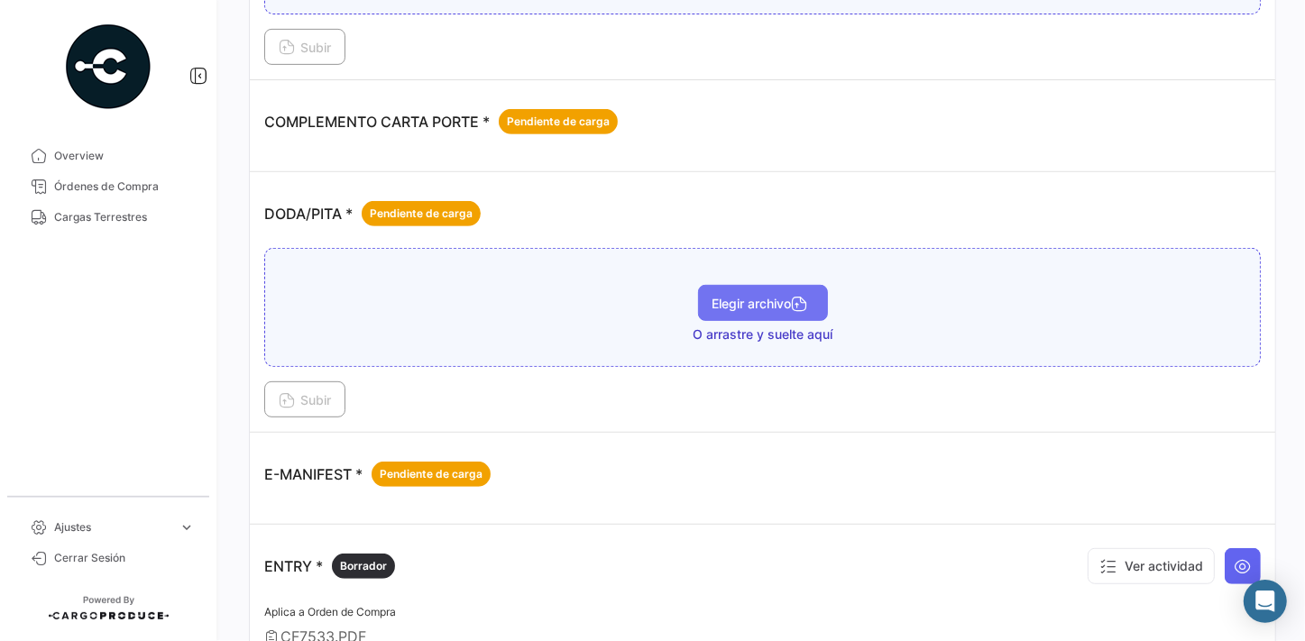
click at [748, 306] on span "Elegir archivo" at bounding box center [763, 303] width 101 height 15
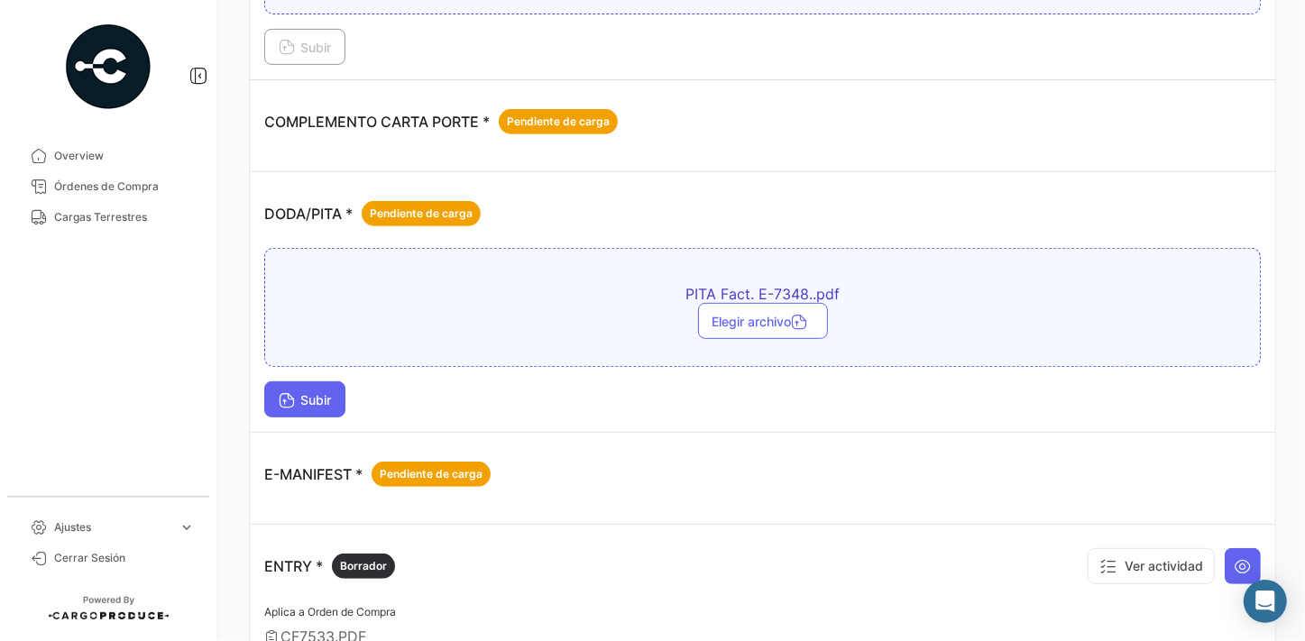
click at [276, 393] on button "Subir" at bounding box center [304, 400] width 81 height 36
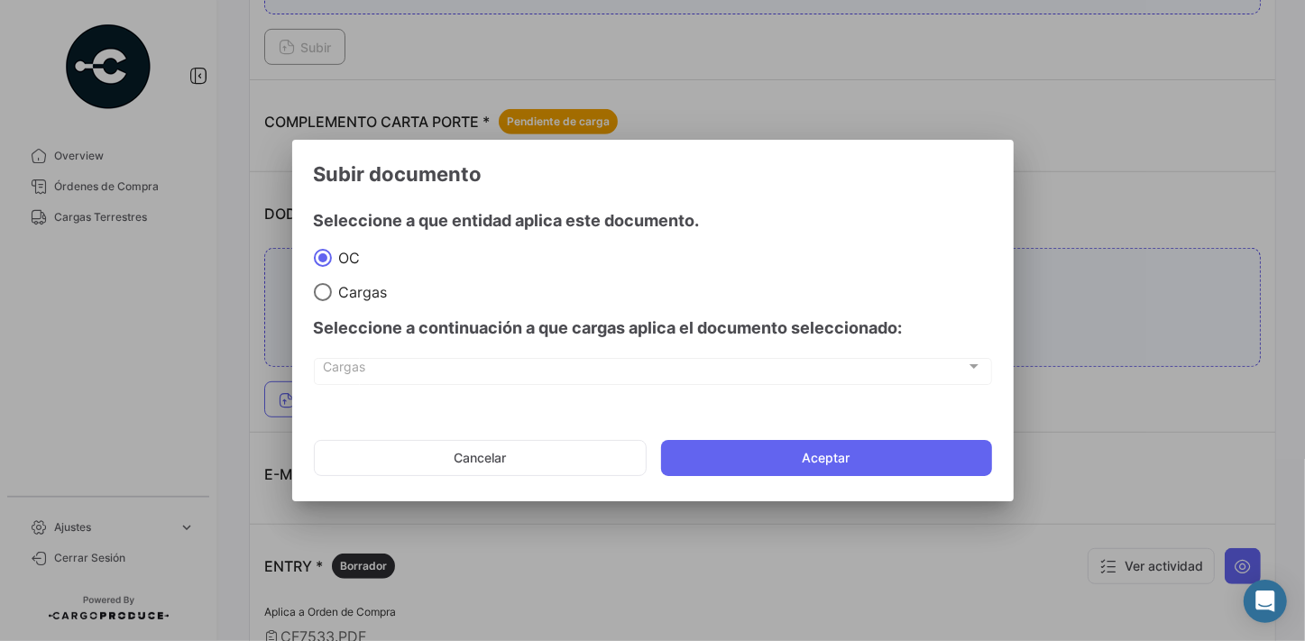
click at [373, 301] on div "Seleccione a continuación a que cargas aplica el documento seleccionado:" at bounding box center [653, 328] width 678 height 54
click at [367, 294] on span "Cargas" at bounding box center [360, 292] width 56 height 18
click at [332, 294] on input "Cargas" at bounding box center [323, 292] width 18 height 18
radio input "true"
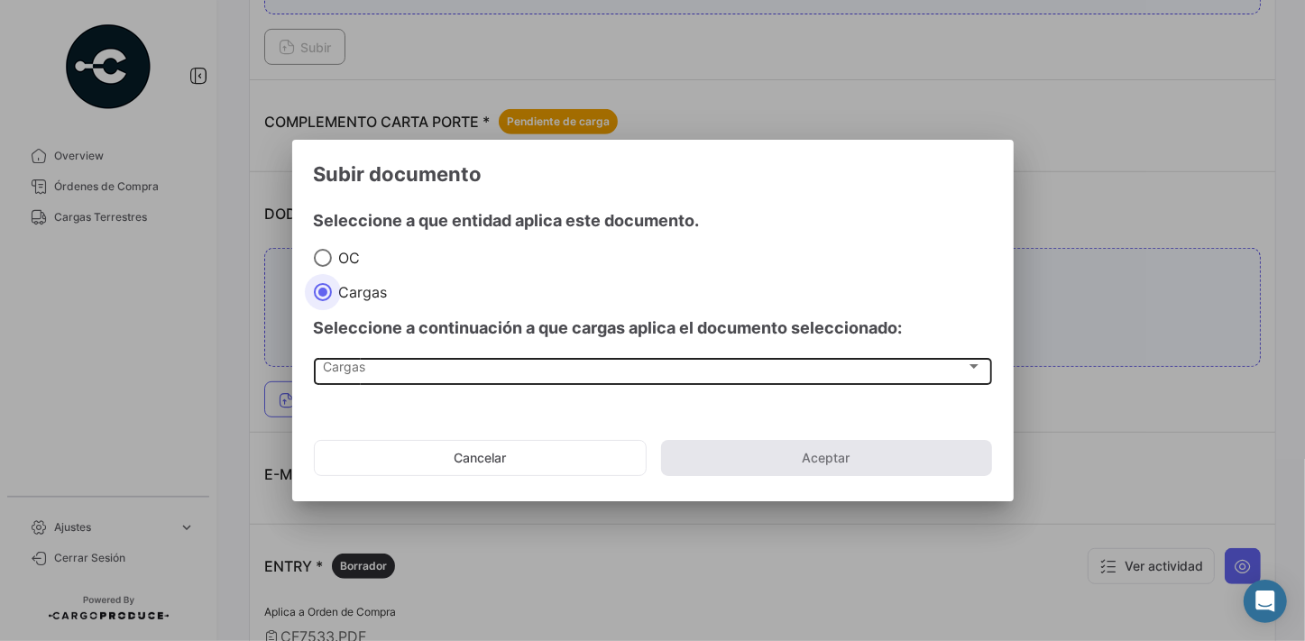
click at [660, 375] on div "Cargas" at bounding box center [644, 370] width 643 height 15
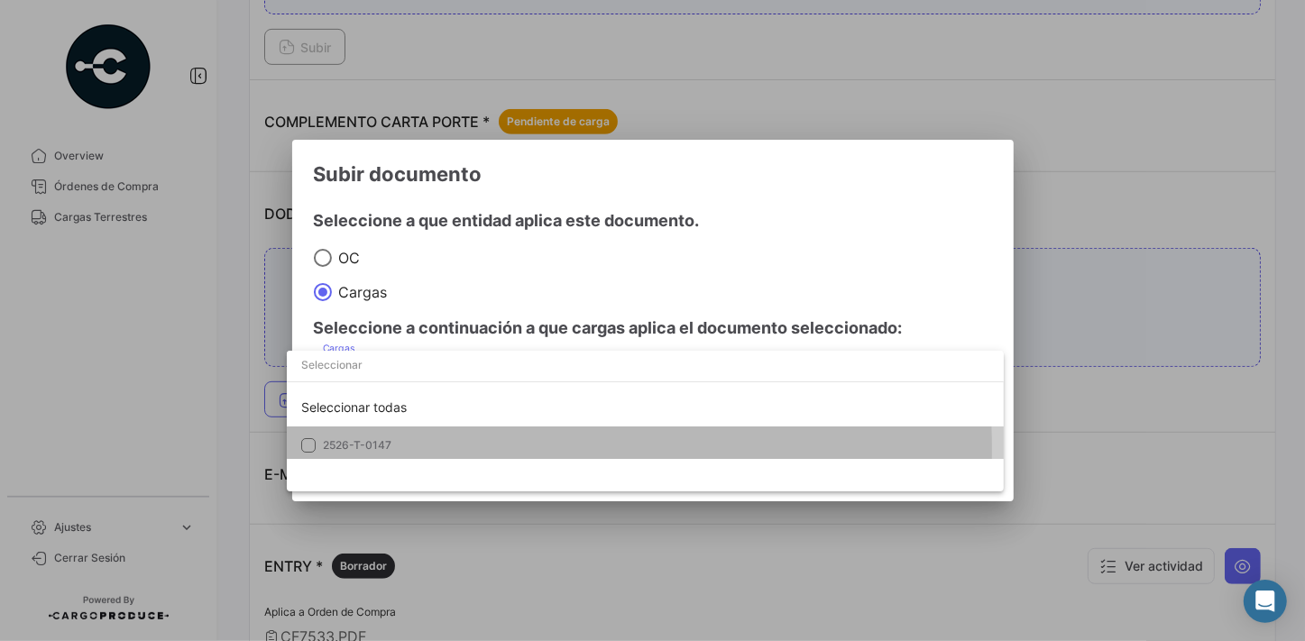
click at [381, 448] on span "2526-T-0147" at bounding box center [357, 445] width 69 height 14
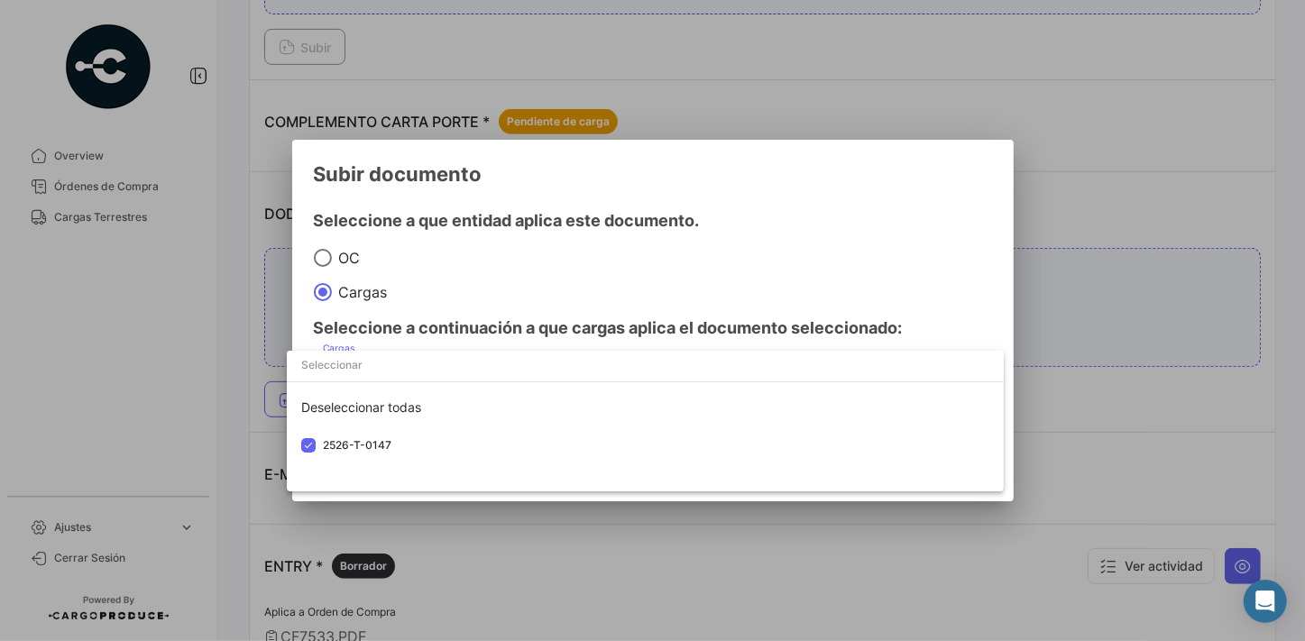
drag, startPoint x: 843, startPoint y: 221, endPoint x: 1119, endPoint y: 448, distance: 356.9
click at [845, 221] on div at bounding box center [652, 320] width 1305 height 641
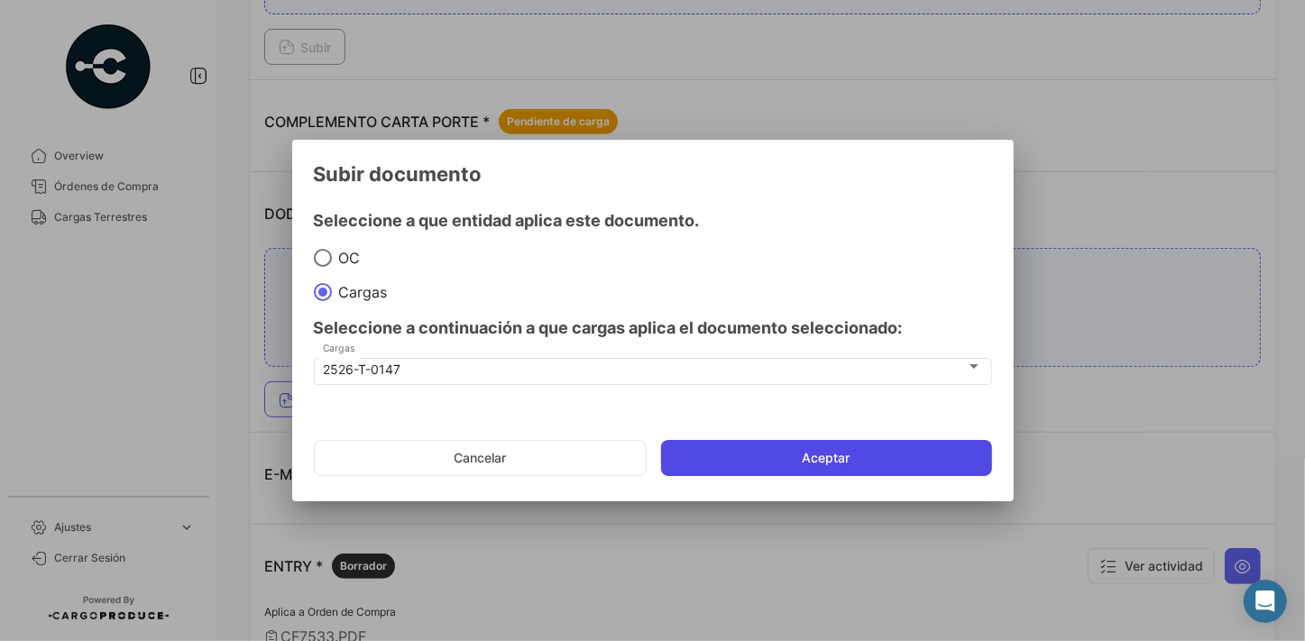
click at [848, 463] on button "Aceptar" at bounding box center [826, 458] width 331 height 36
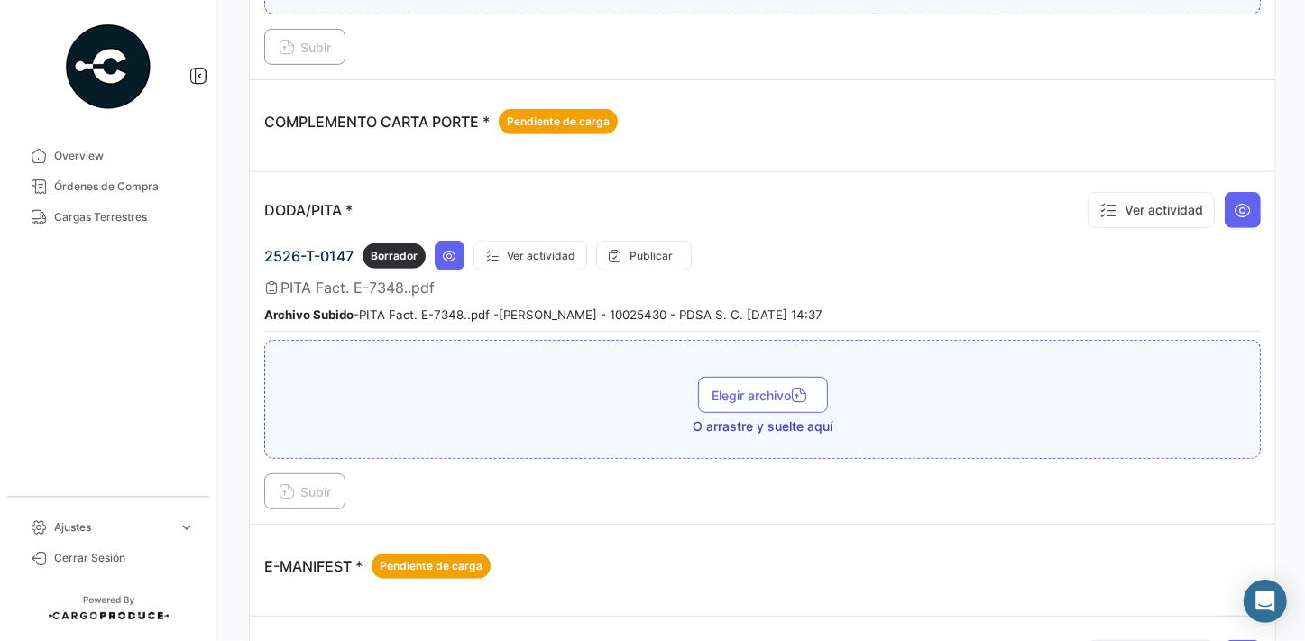
scroll to position [574, 0]
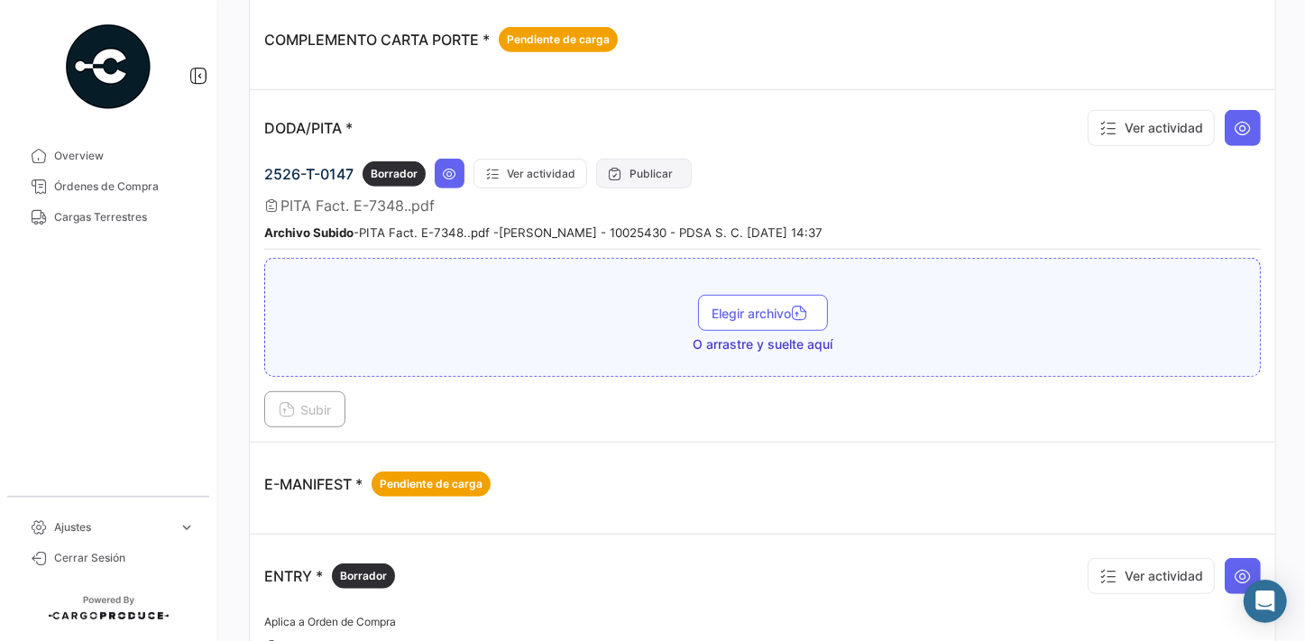
click at [649, 171] on button "Publicar" at bounding box center [644, 174] width 96 height 30
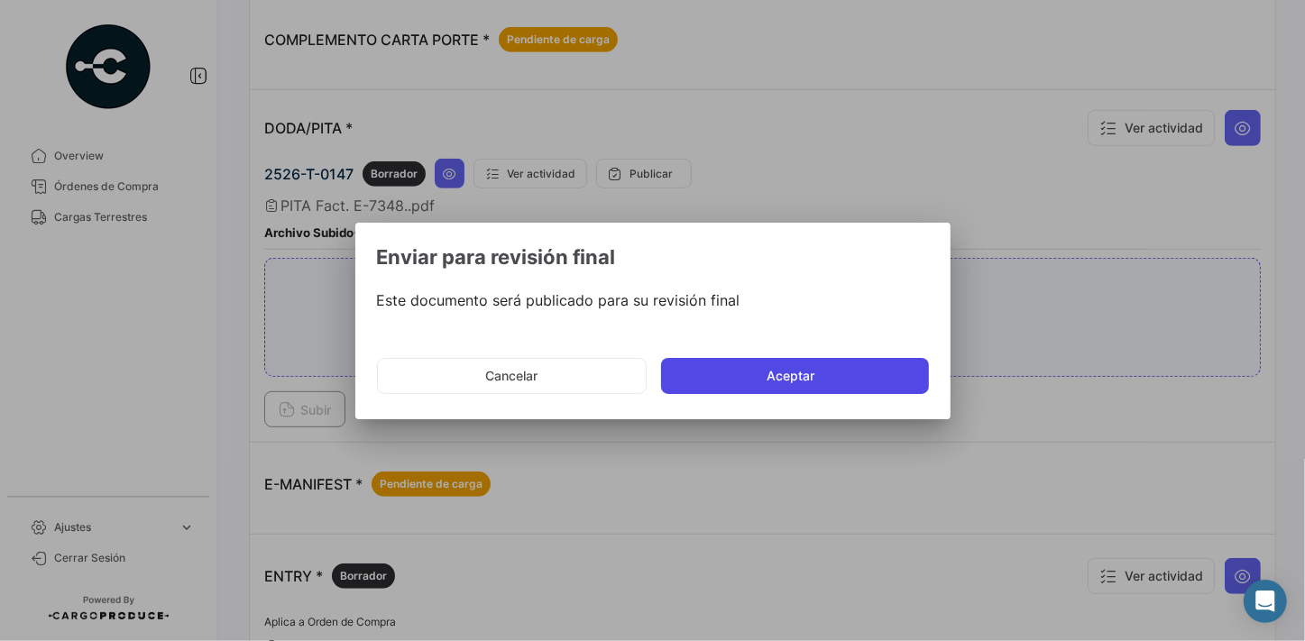
click at [811, 375] on button "Aceptar" at bounding box center [795, 376] width 268 height 36
